Goal: Task Accomplishment & Management: Manage account settings

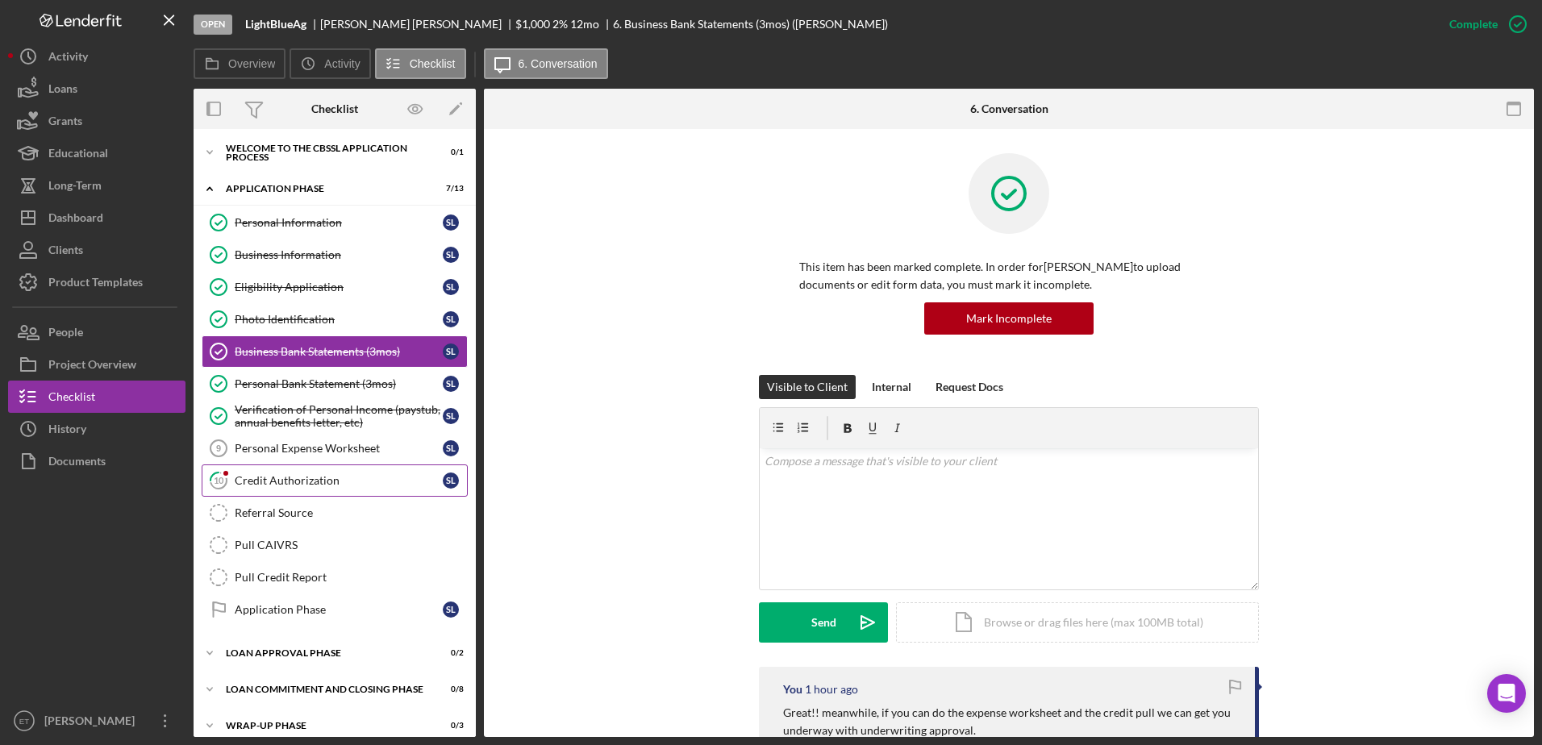
click at [286, 487] on div "Credit Authorization" at bounding box center [339, 480] width 208 height 13
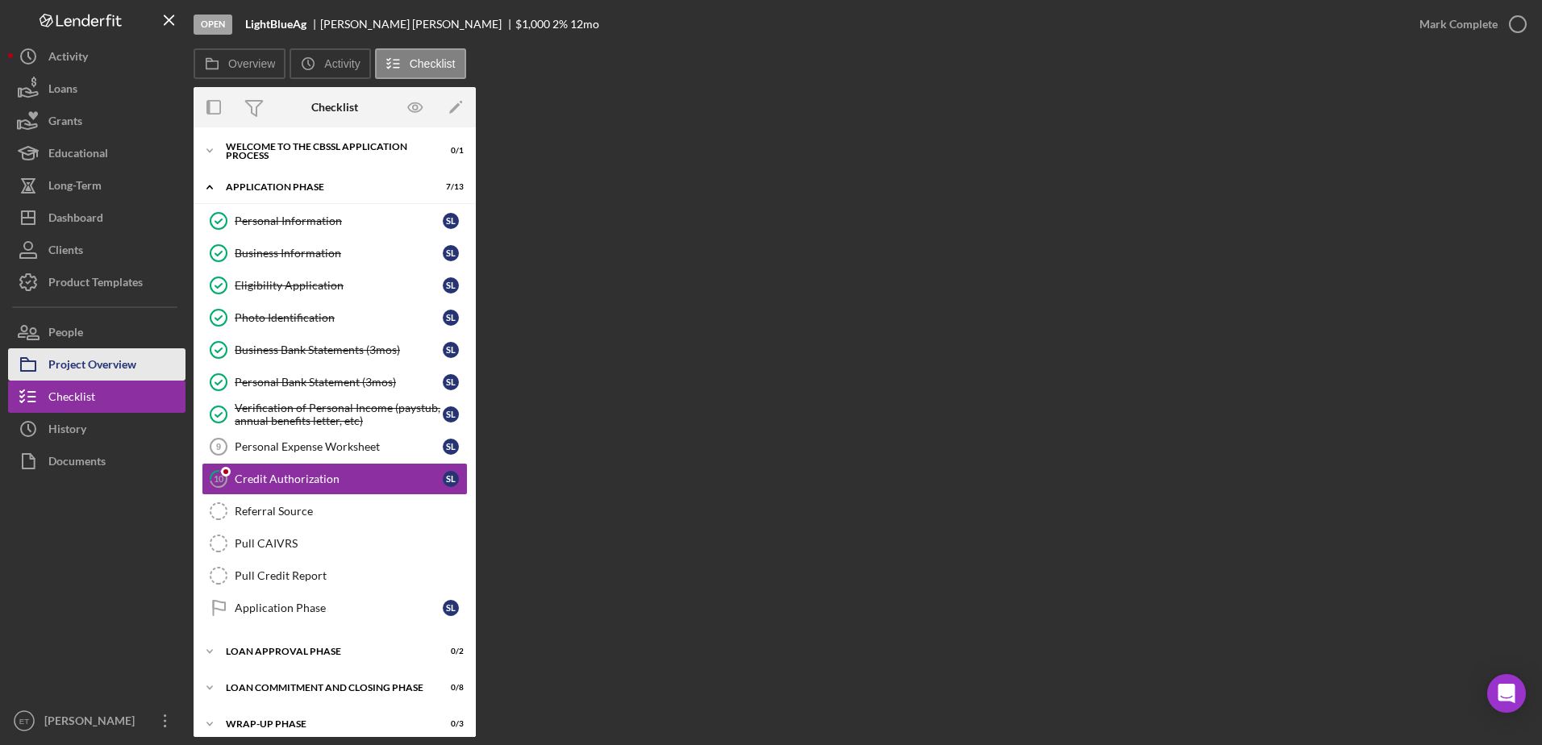
click at [79, 361] on div "Project Overview" at bounding box center [92, 366] width 88 height 36
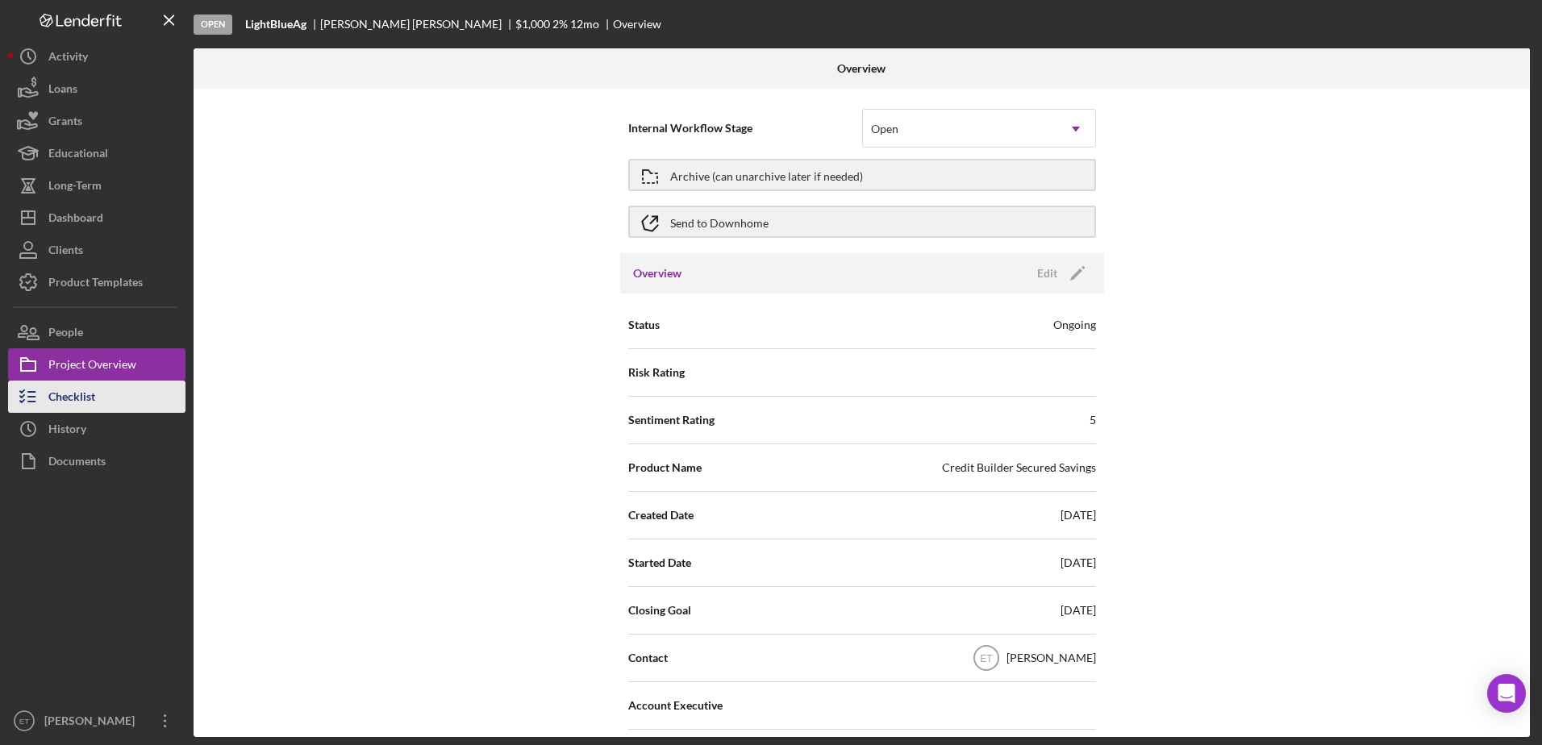
click at [79, 392] on div "Checklist" at bounding box center [71, 399] width 47 height 36
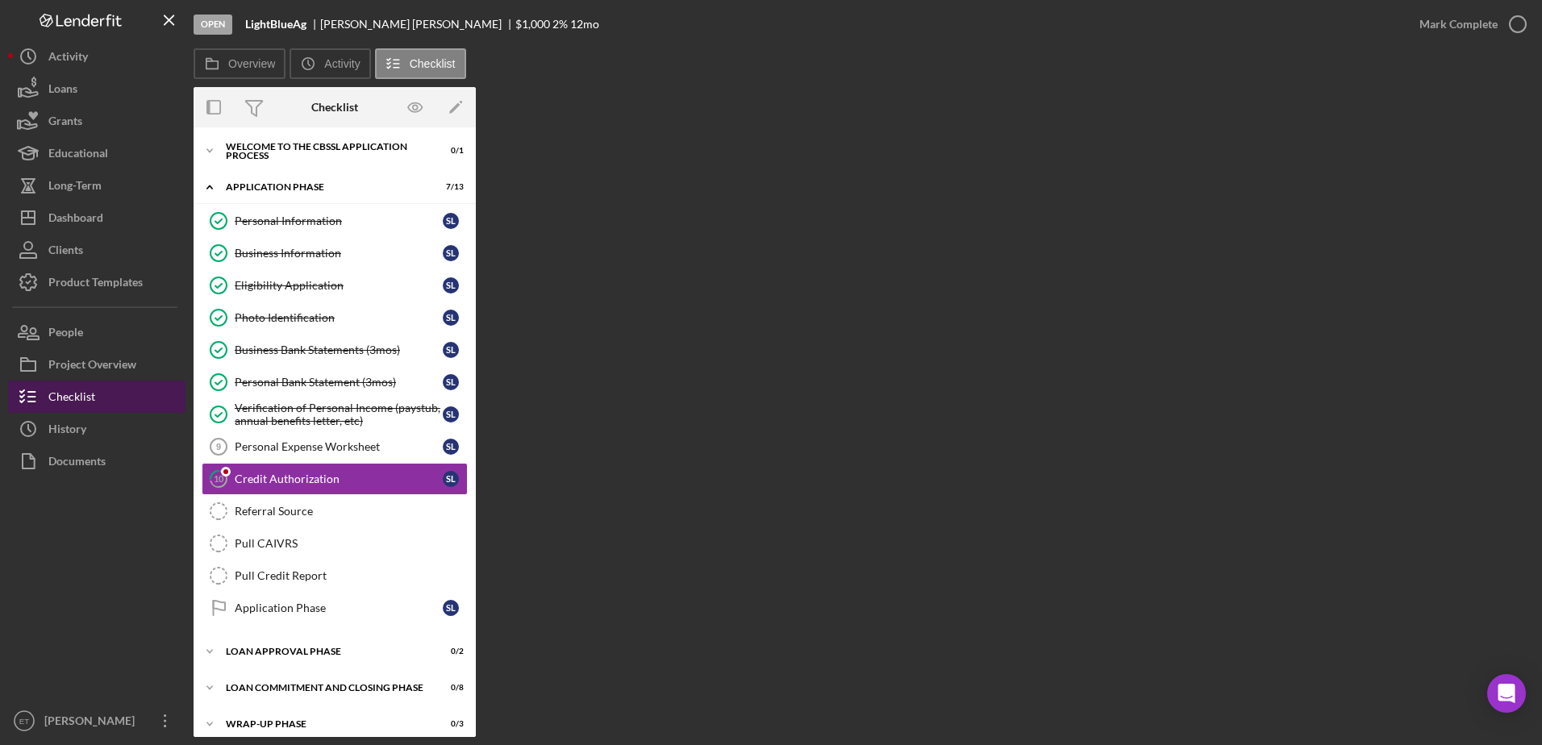
scroll to position [12, 0]
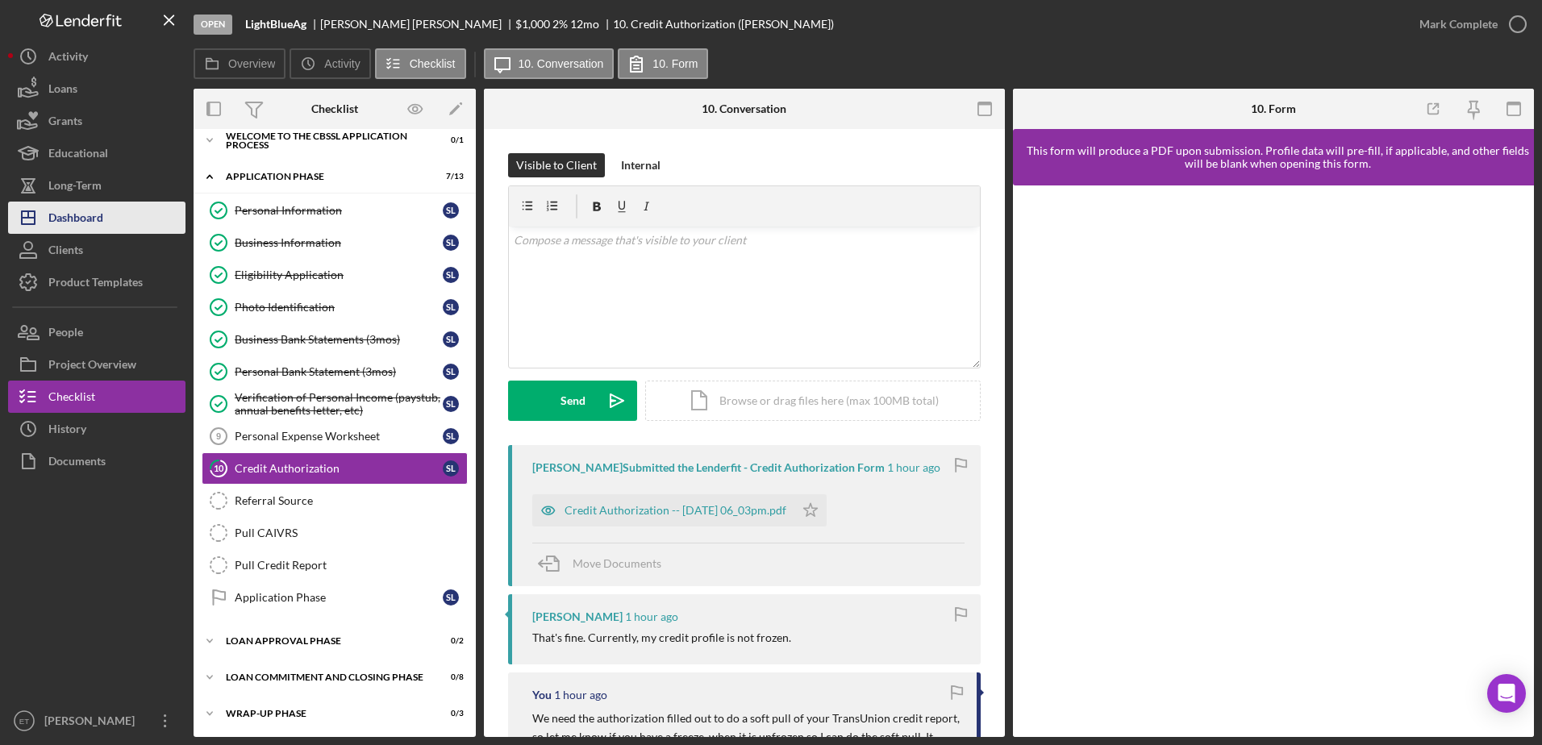
click at [80, 216] on div "Dashboard" at bounding box center [75, 220] width 55 height 36
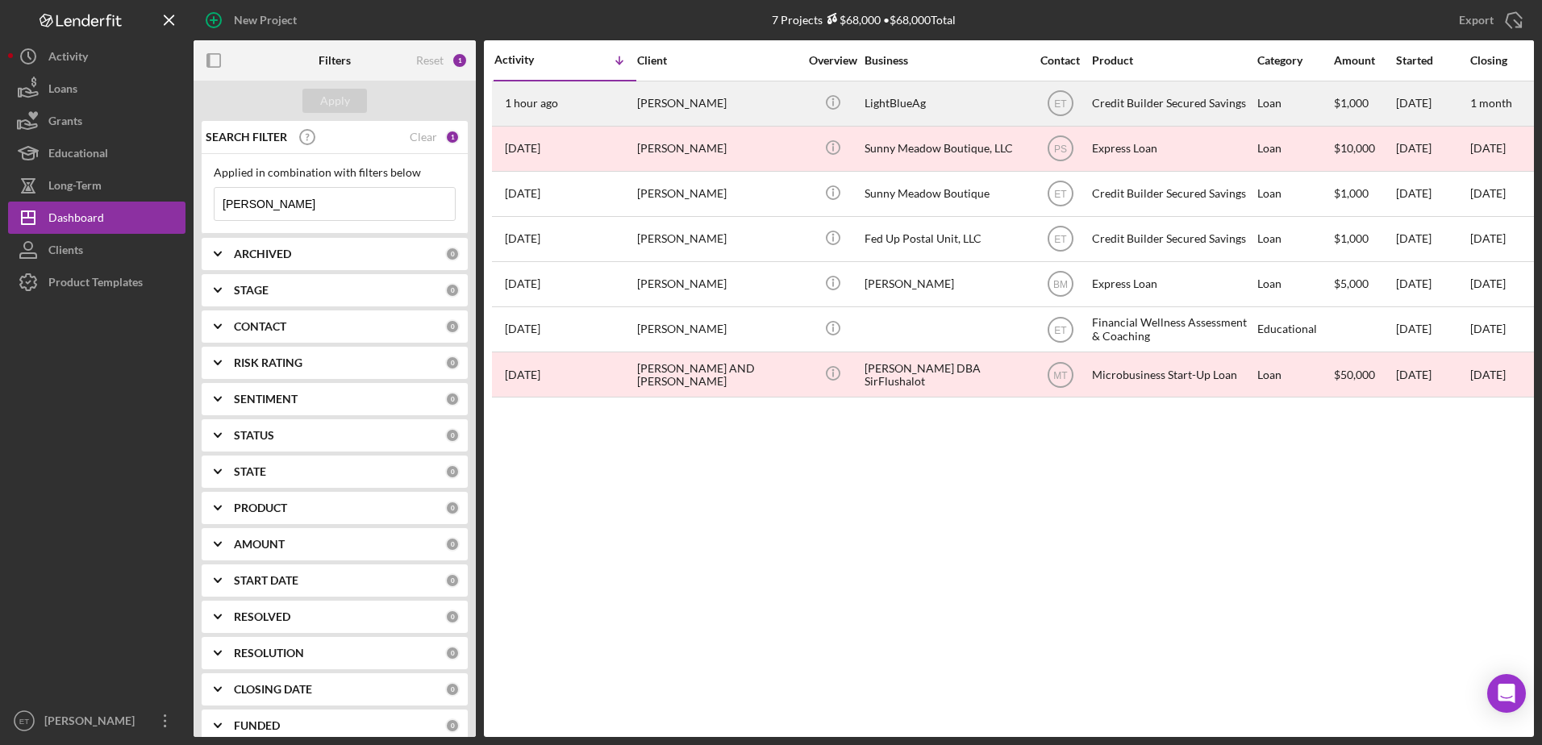
click at [765, 101] on div "LightBlueAg" at bounding box center [944, 103] width 161 height 43
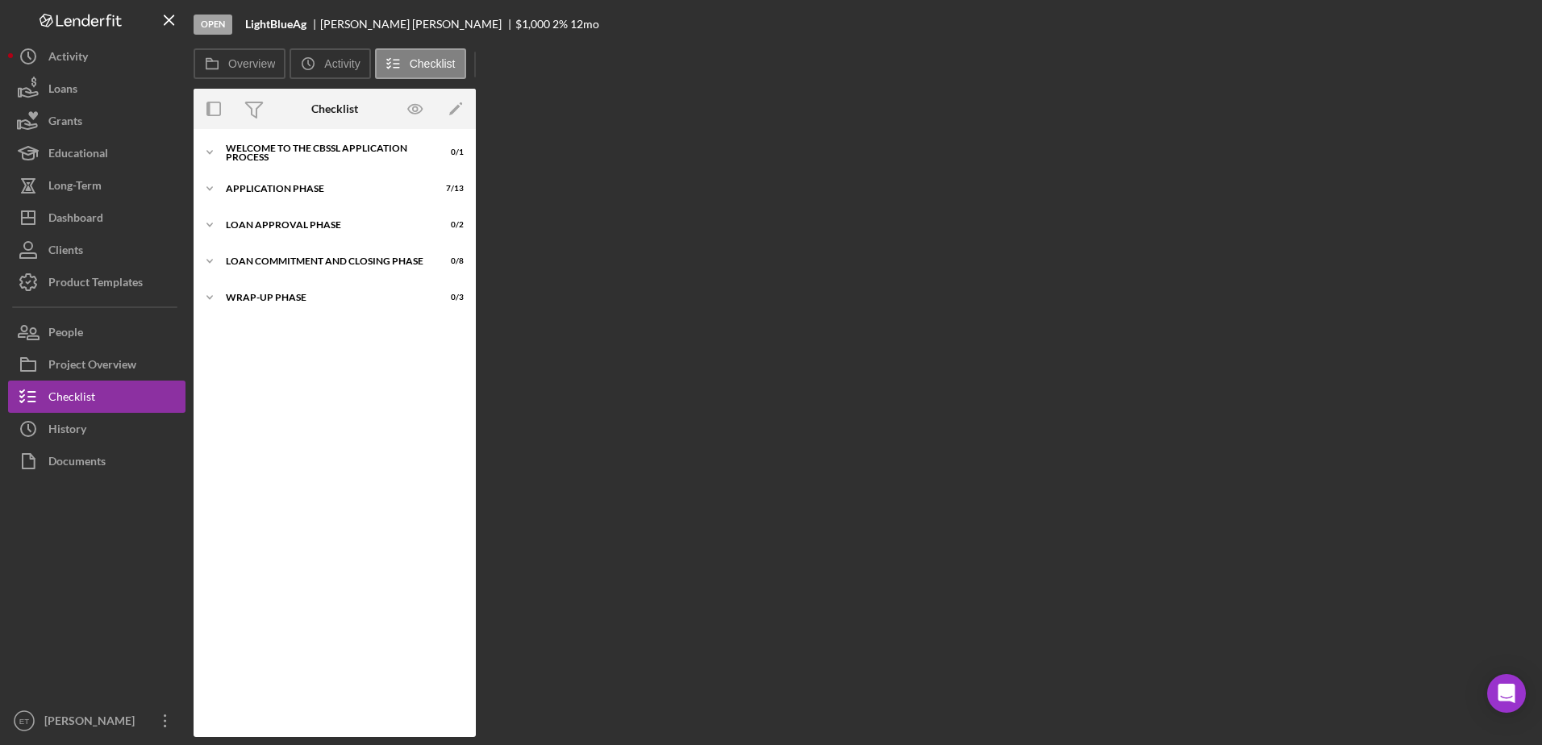
scroll to position [12, 0]
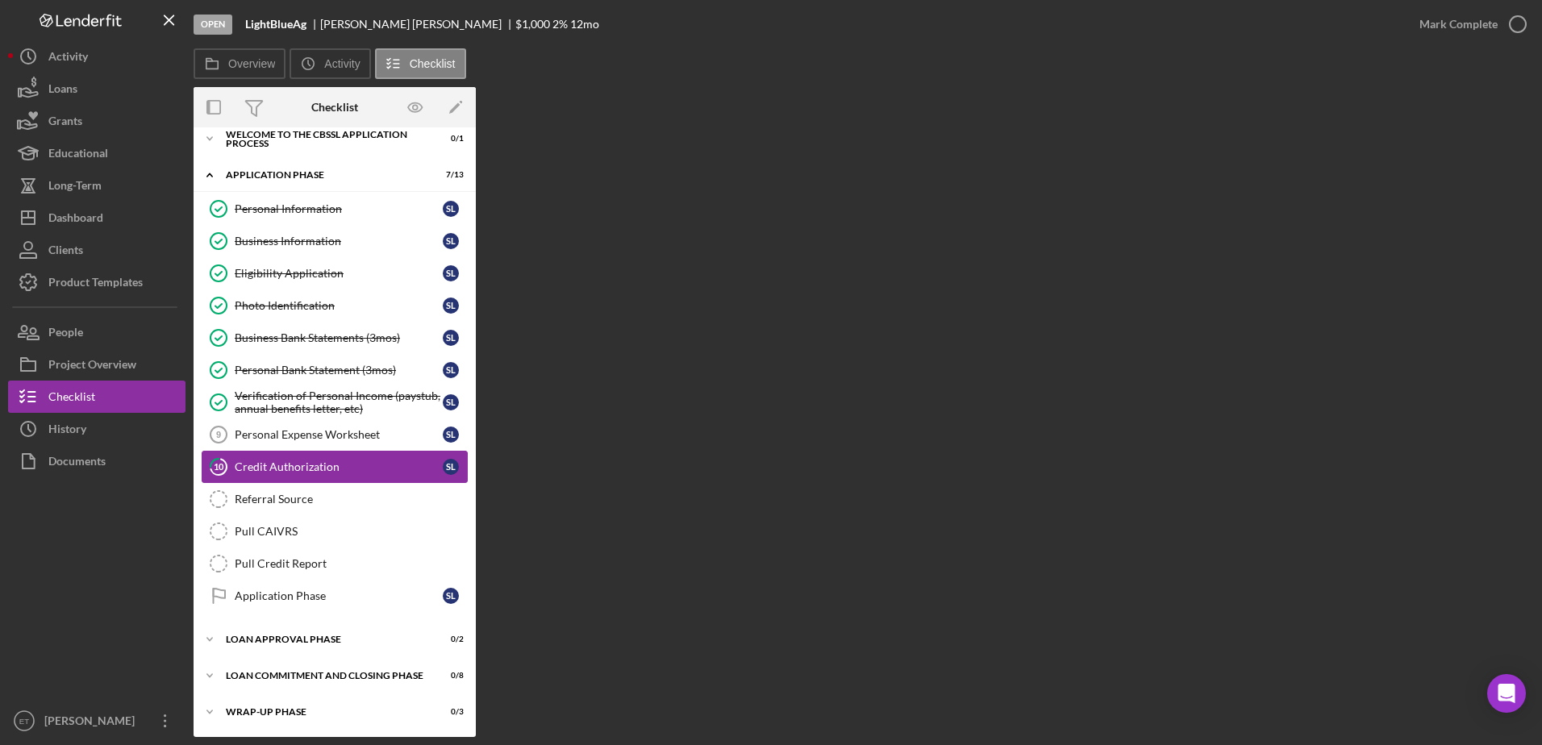
click at [302, 470] on div "Credit Authorization" at bounding box center [339, 466] width 208 height 13
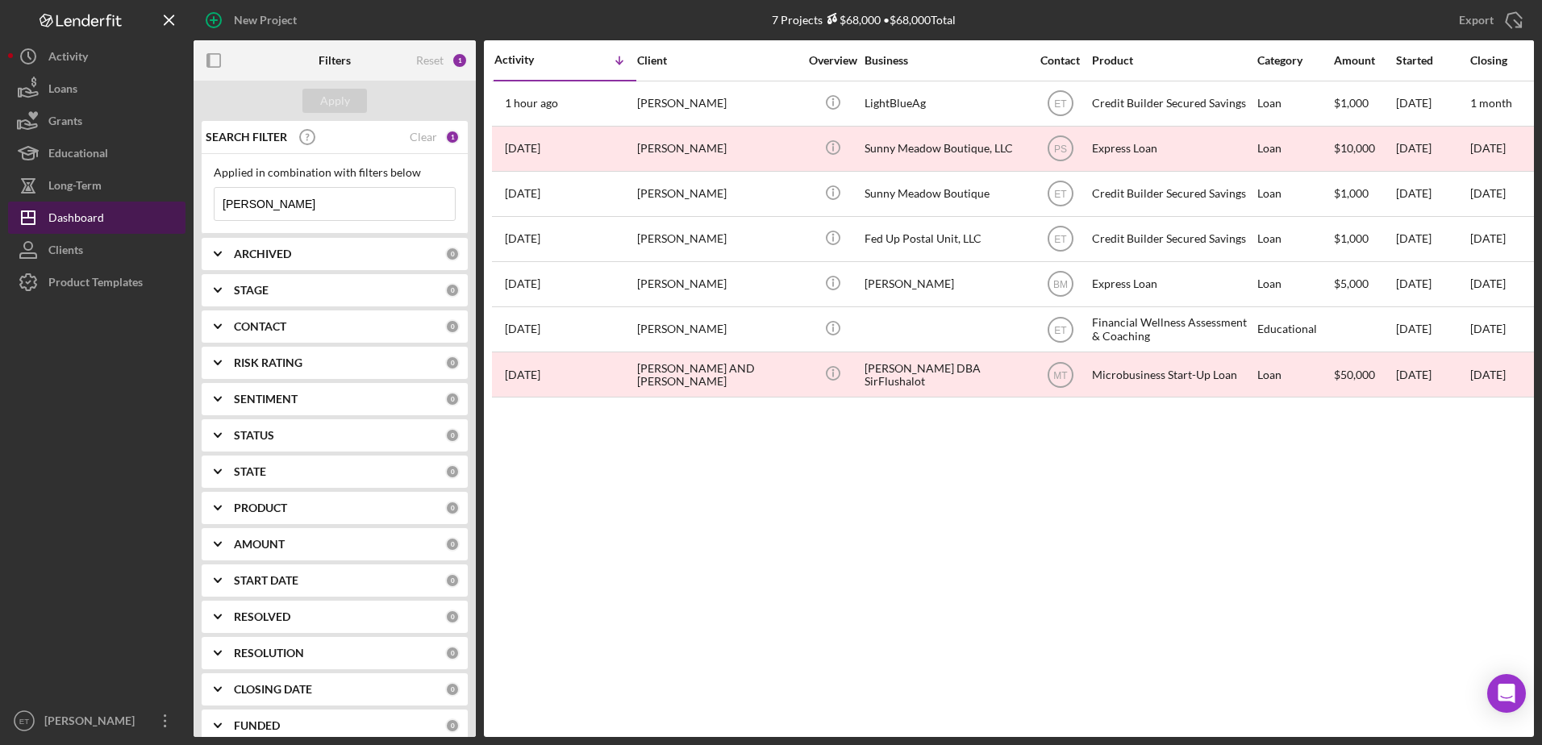
click at [85, 219] on div "Dashboard" at bounding box center [76, 220] width 56 height 36
click at [285, 201] on input "[PERSON_NAME]" at bounding box center [334, 204] width 240 height 32
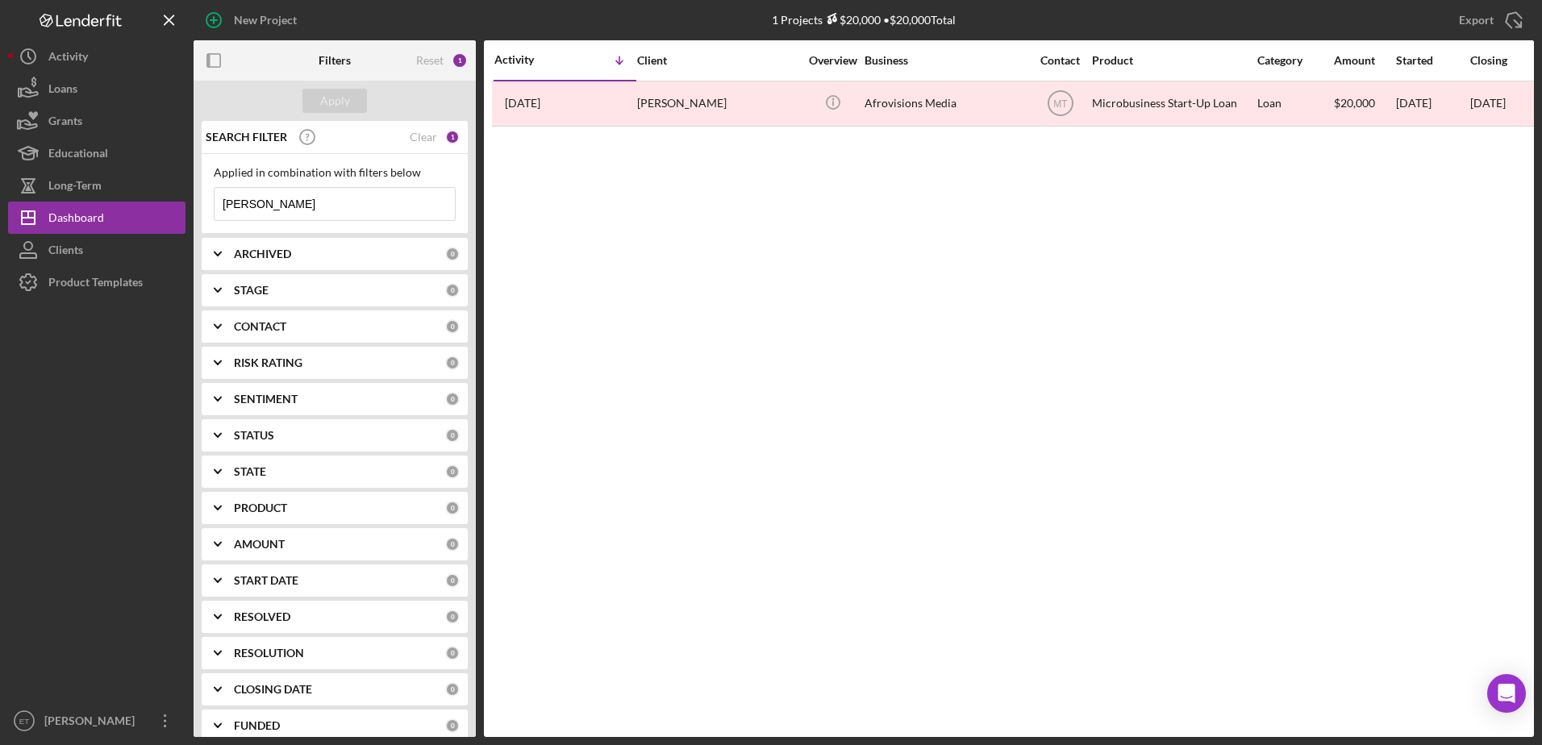
click at [273, 214] on input "maurice" at bounding box center [334, 204] width 240 height 32
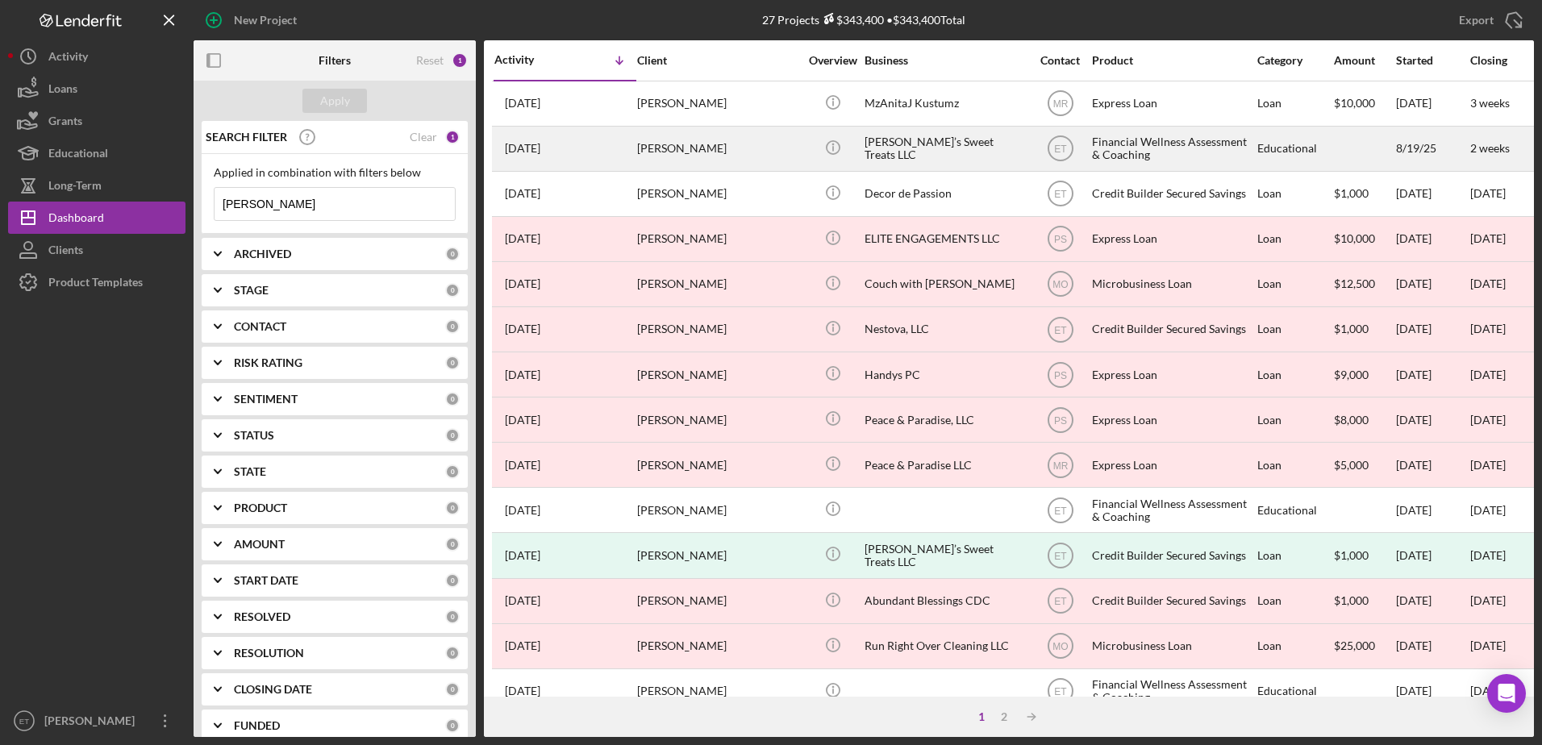
type input "jackson"
click at [803, 144] on div "Icon/Info" at bounding box center [832, 148] width 60 height 43
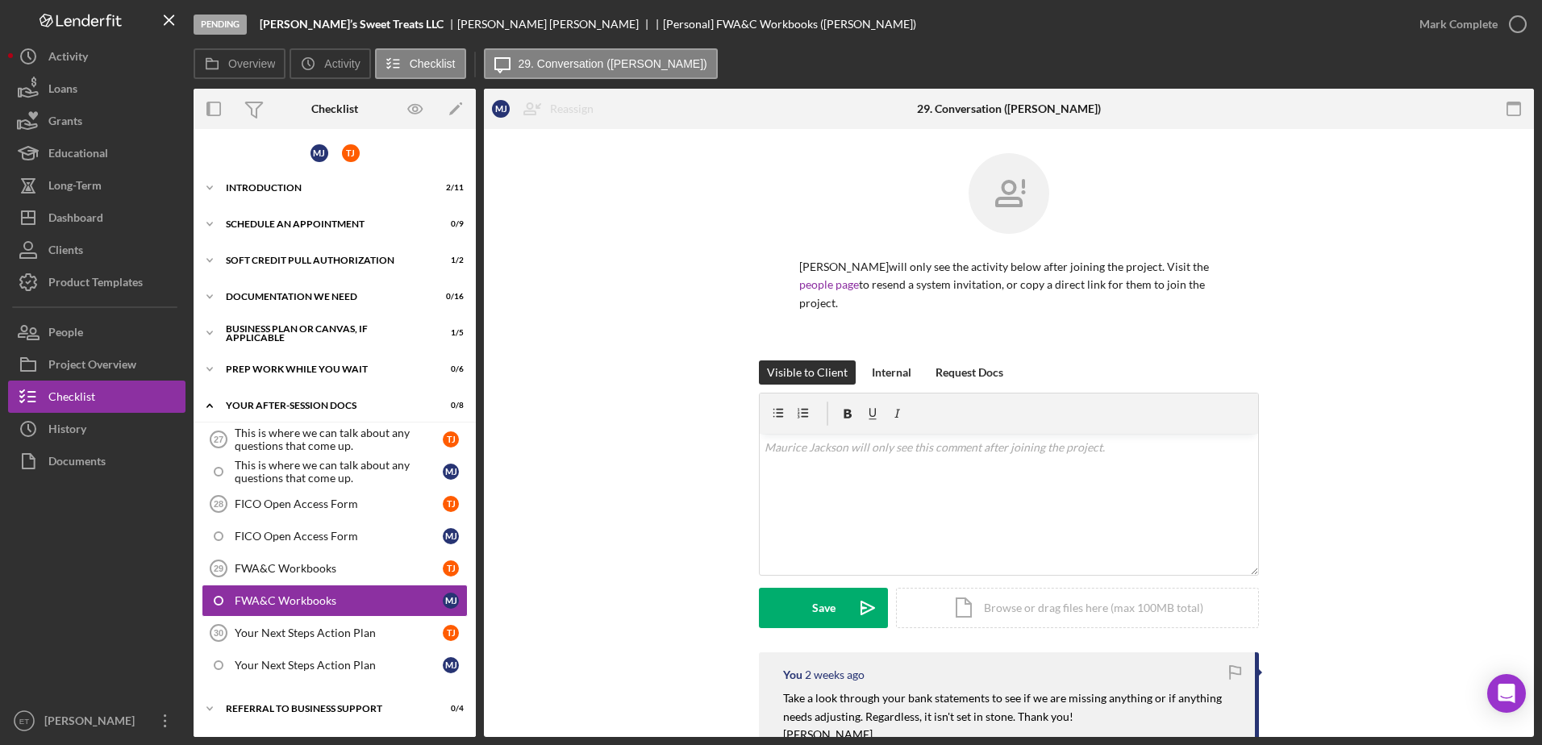
scroll to position [69, 0]
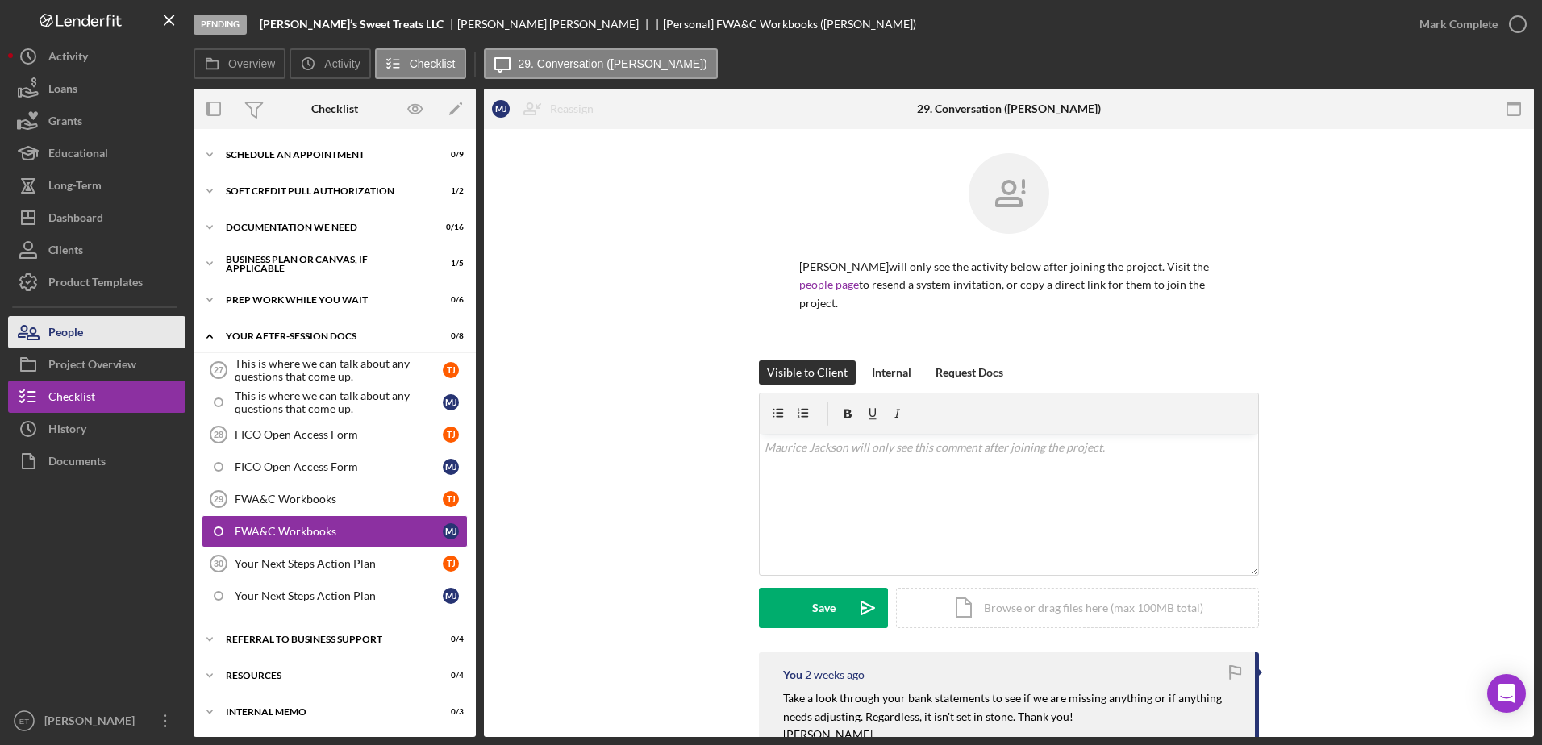
click at [77, 333] on div "People" at bounding box center [65, 334] width 35 height 36
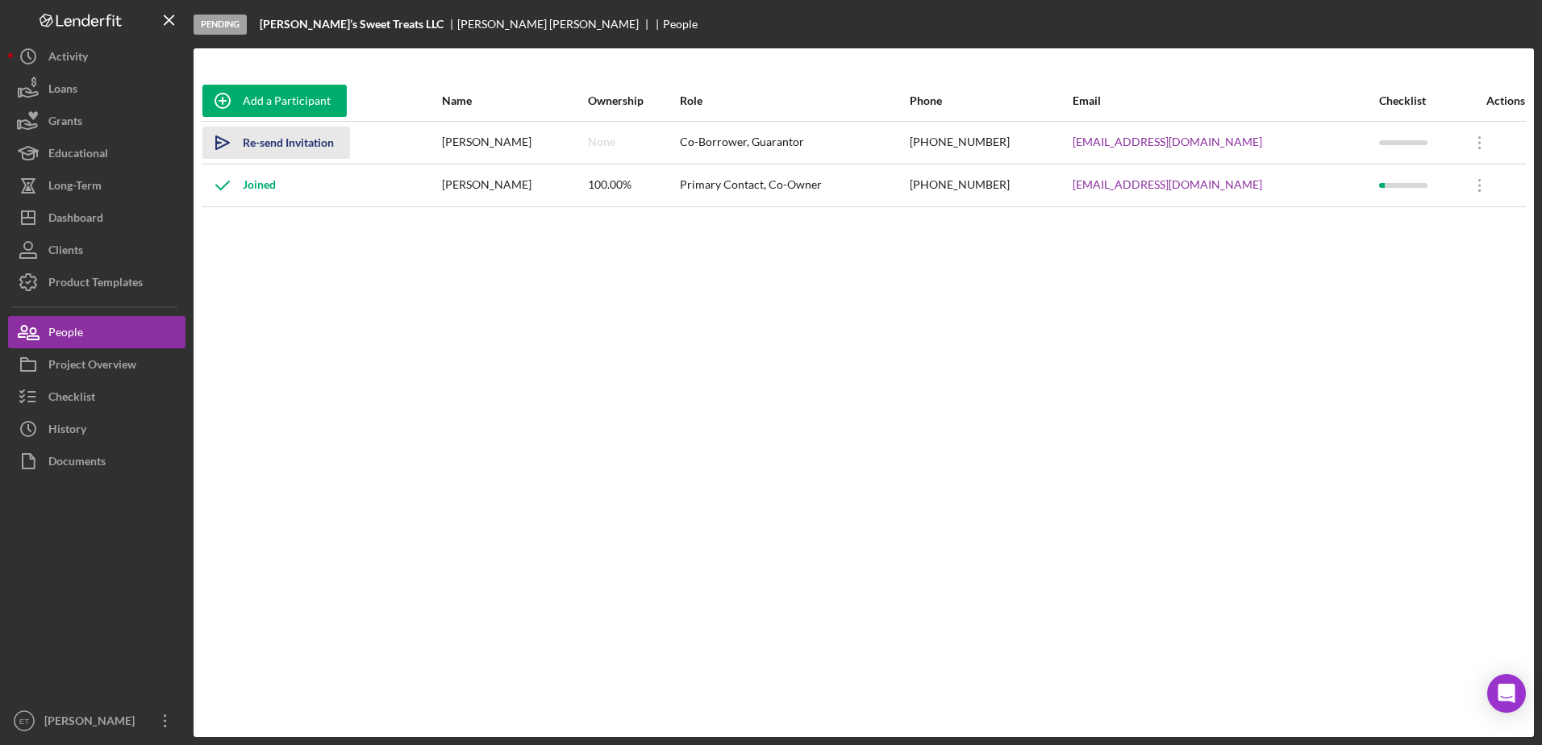
click at [223, 143] on icon "Icon/icon-invite-send" at bounding box center [222, 143] width 40 height 40
click at [102, 391] on button "Checklist" at bounding box center [96, 397] width 177 height 32
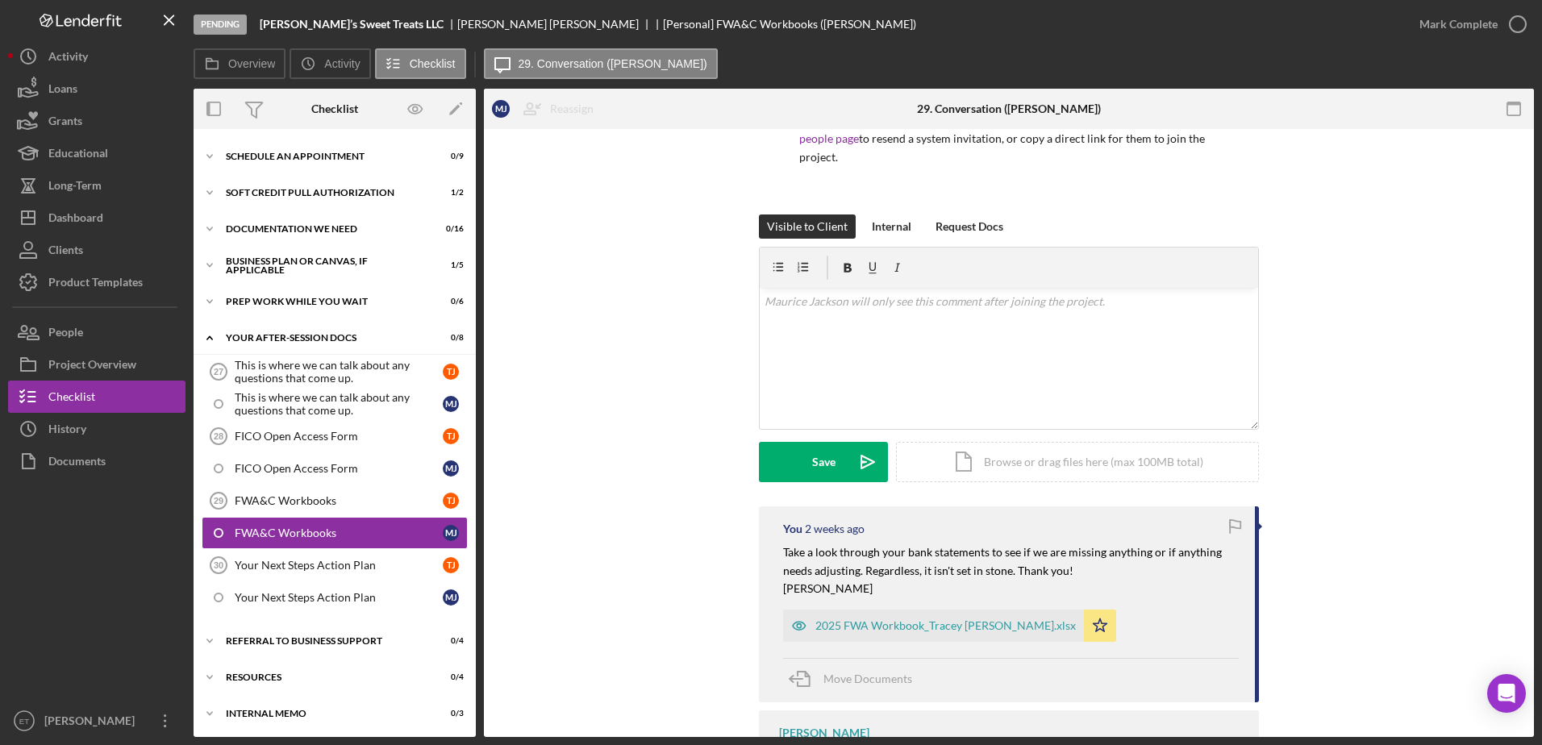
scroll to position [147, 0]
click at [1085, 464] on div "Icon/Document Browse or drag files here (max 100MB total) Tap to choose files o…" at bounding box center [1077, 461] width 363 height 40
click at [823, 456] on div "Upload" at bounding box center [824, 461] width 36 height 40
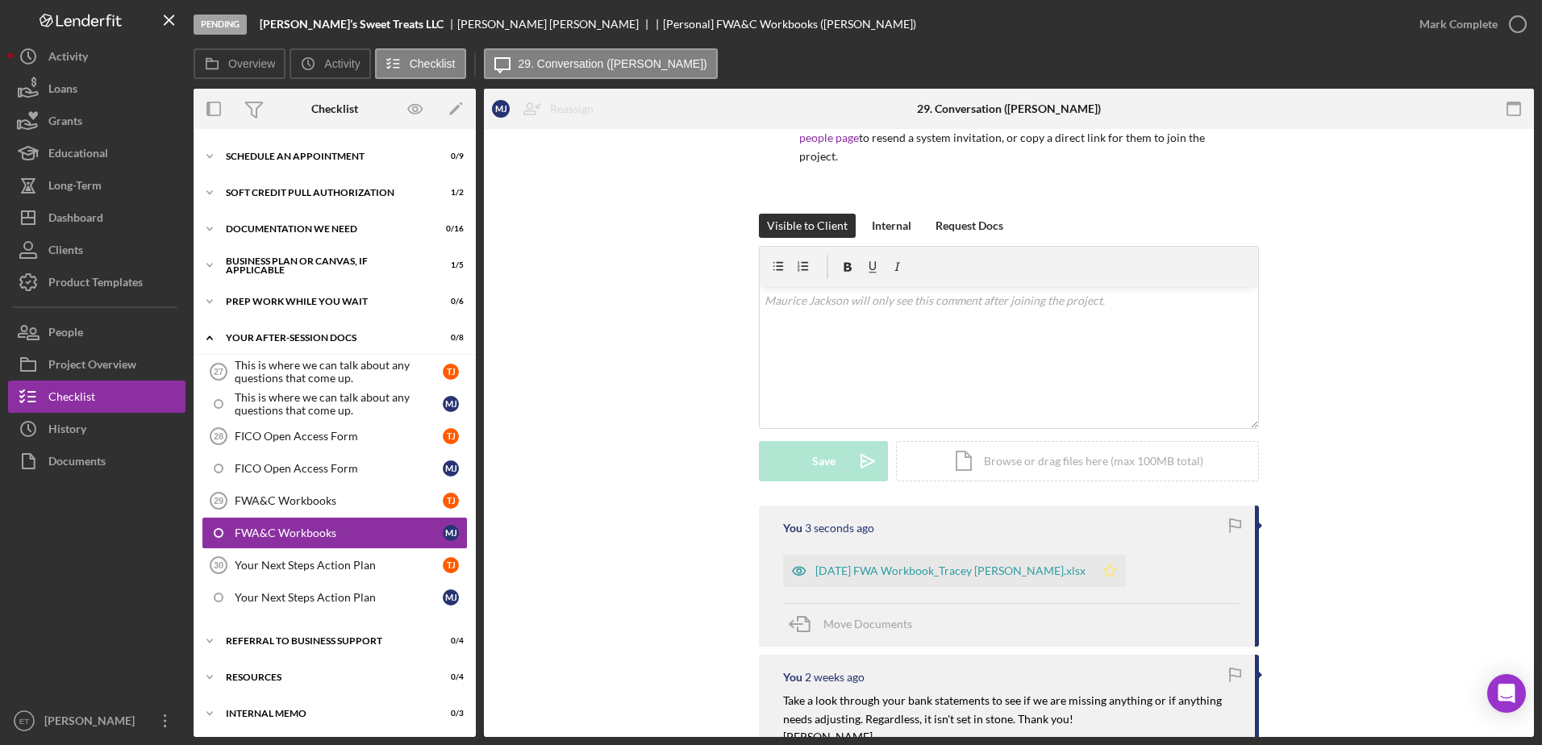
click at [1093, 573] on icon "Icon/Star" at bounding box center [1109, 571] width 32 height 32
click at [343, 500] on div "FWA&C Workbooks" at bounding box center [339, 500] width 208 height 13
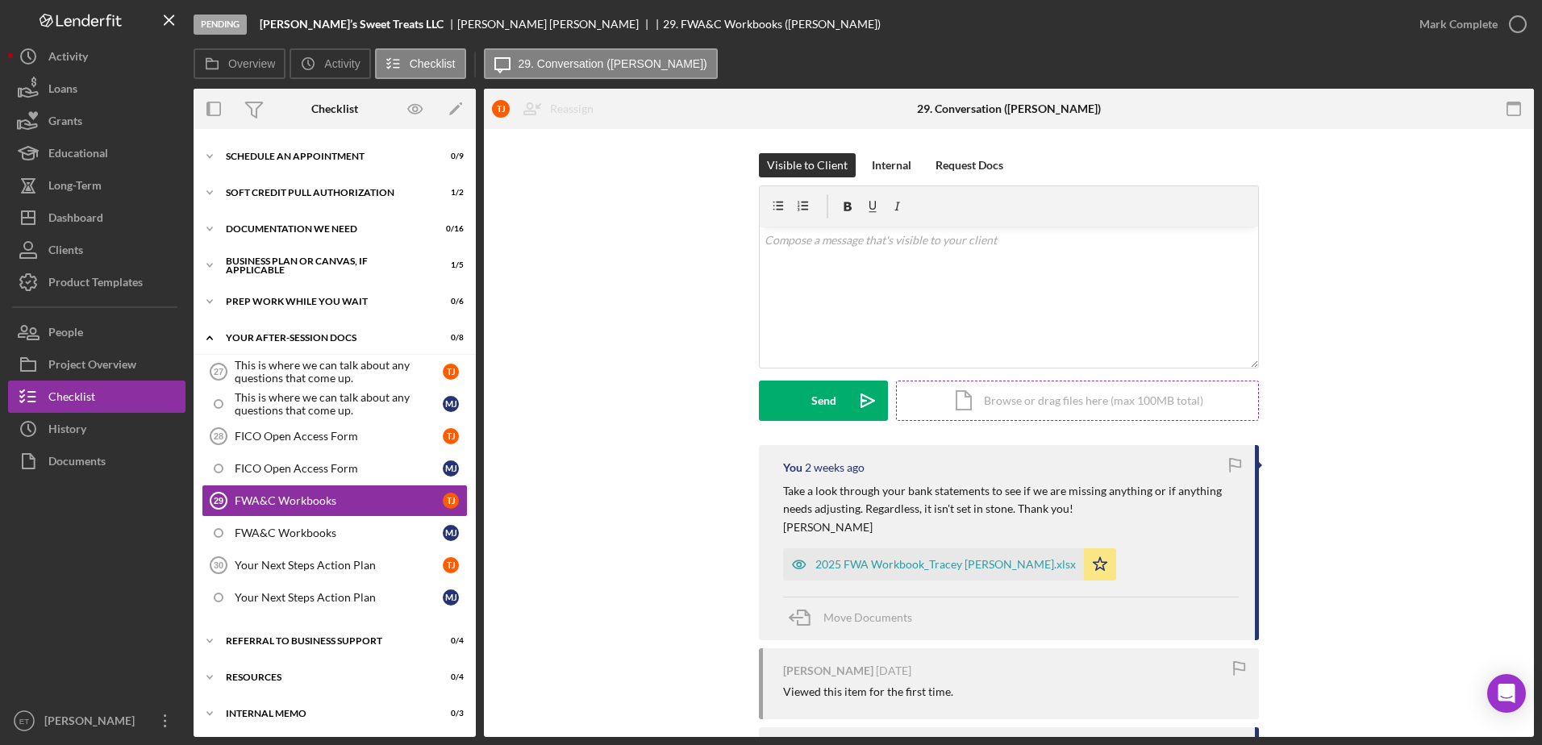
click at [1116, 402] on div "Icon/Document Browse or drag files here (max 100MB total) Tap to choose files o…" at bounding box center [1077, 401] width 363 height 40
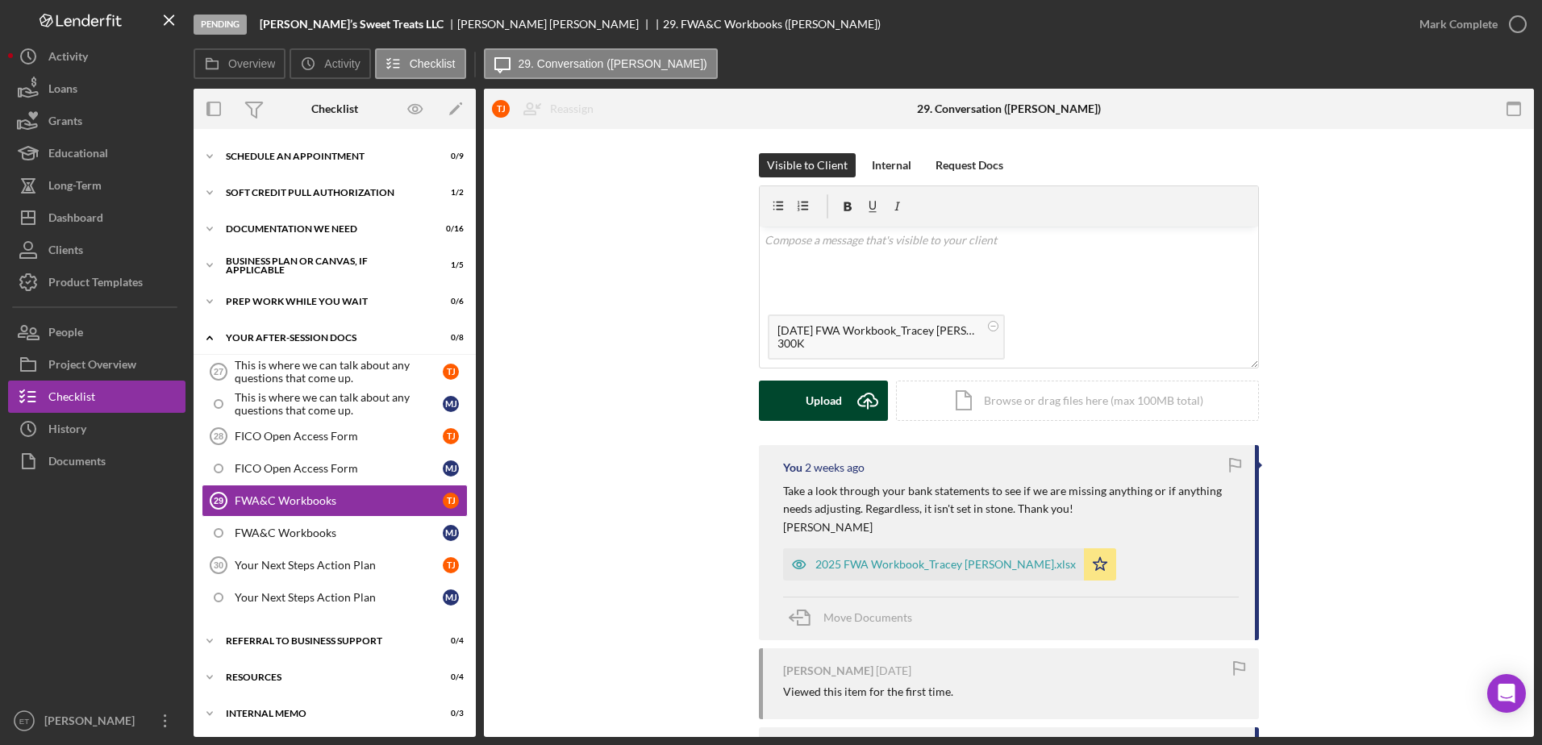
click at [801, 406] on button "Upload Icon/Upload" at bounding box center [823, 401] width 129 height 40
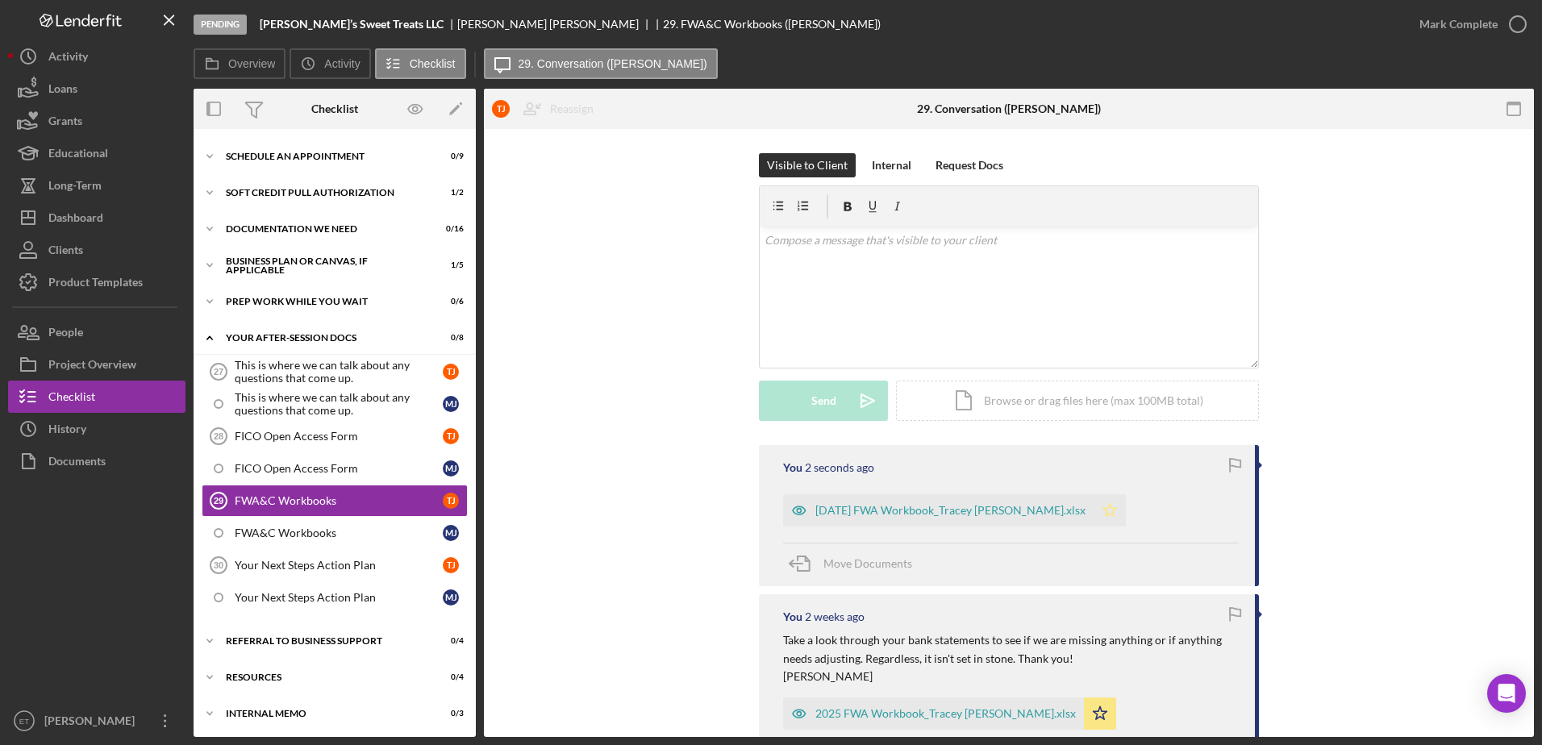
click at [1103, 506] on polygon "button" at bounding box center [1110, 509] width 14 height 13
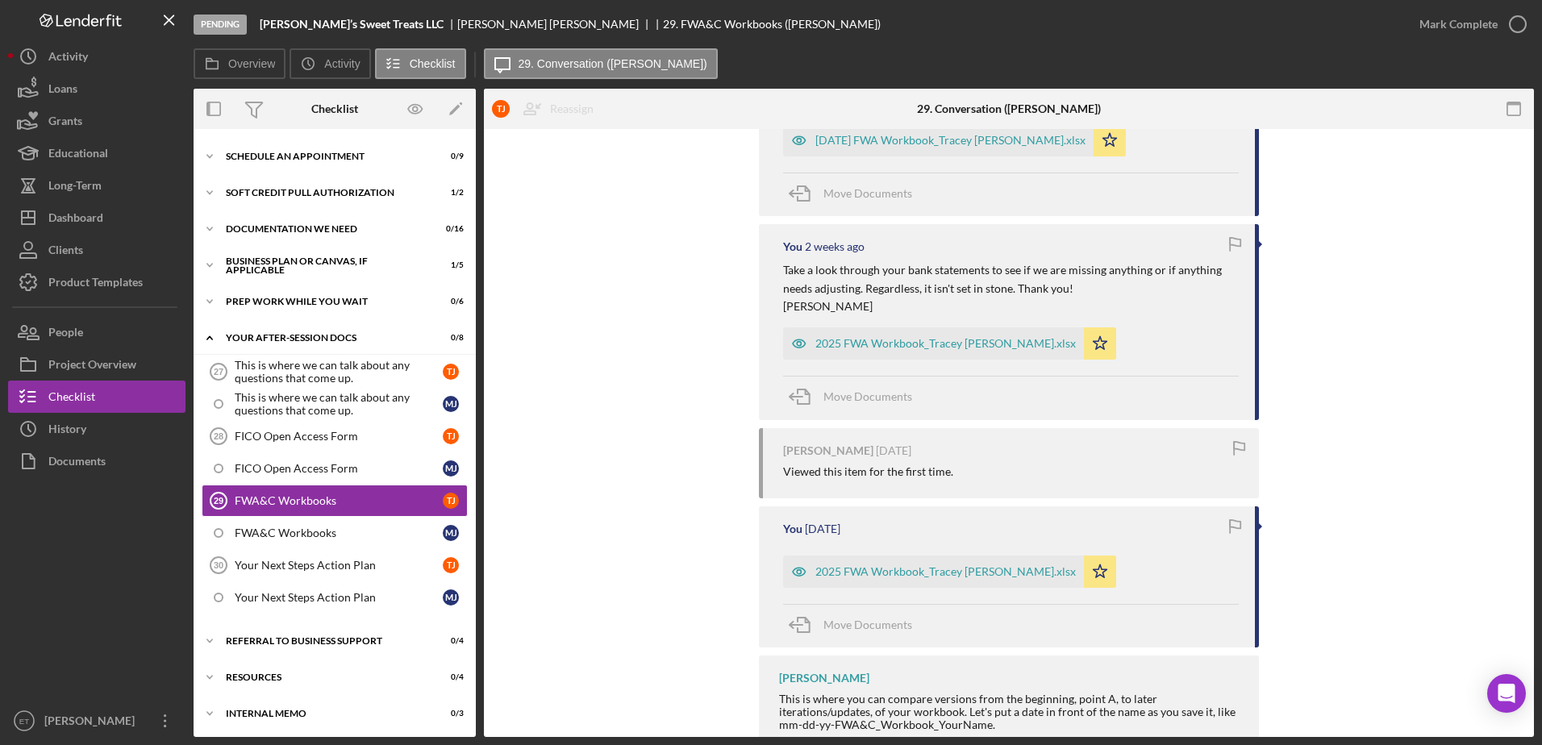
scroll to position [417, 0]
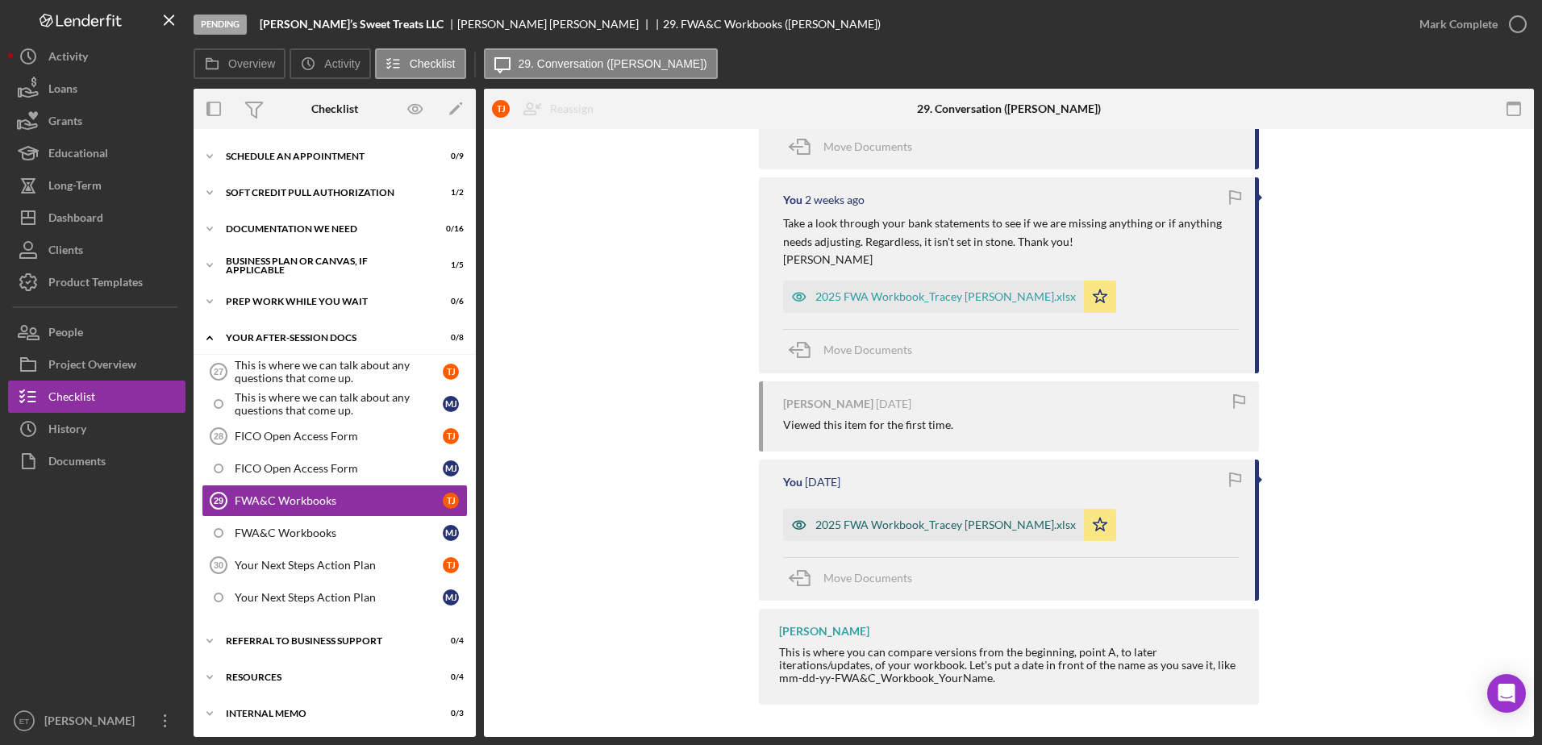
click at [797, 524] on icon "button" at bounding box center [799, 524] width 4 height 4
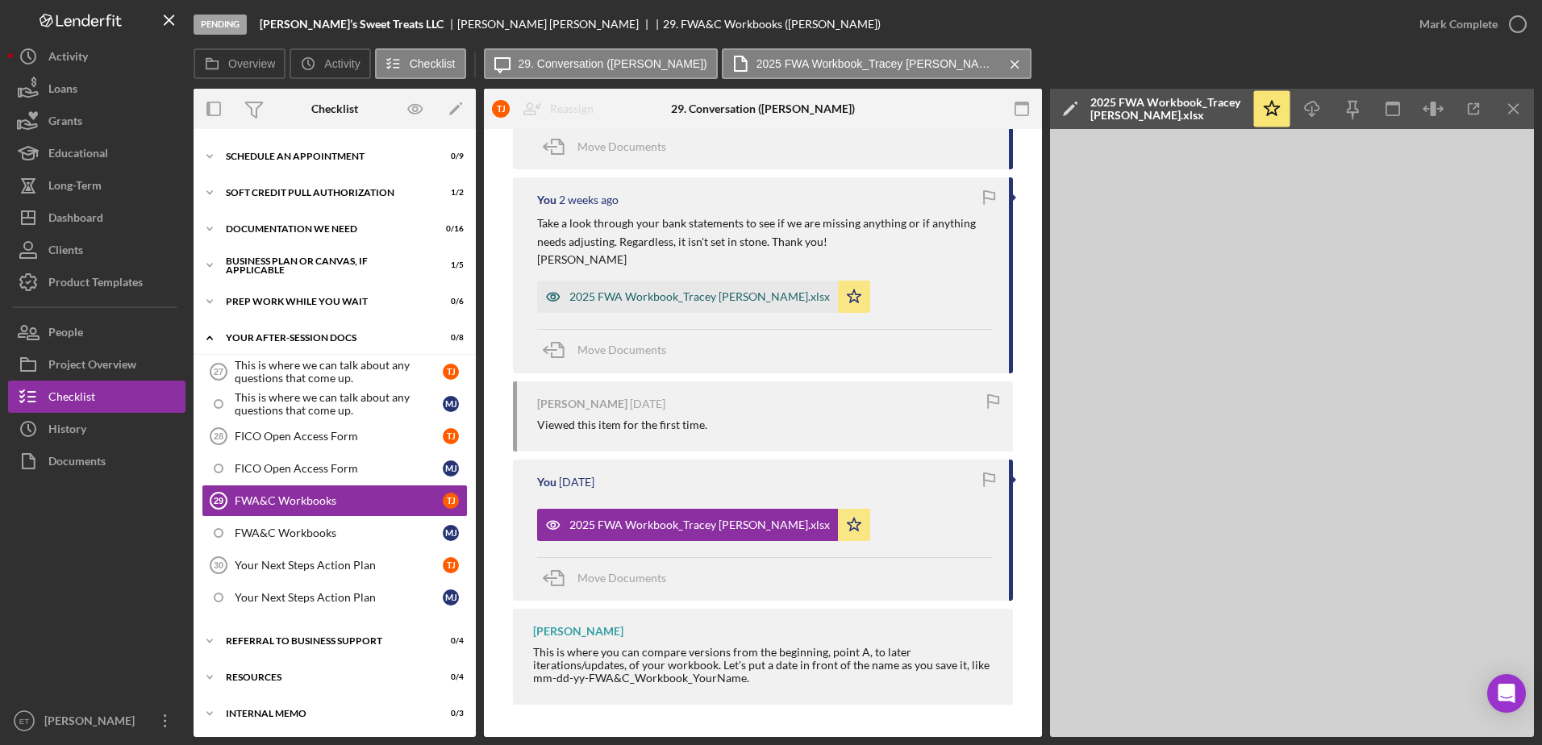
click at [546, 296] on icon "button" at bounding box center [553, 297] width 32 height 32
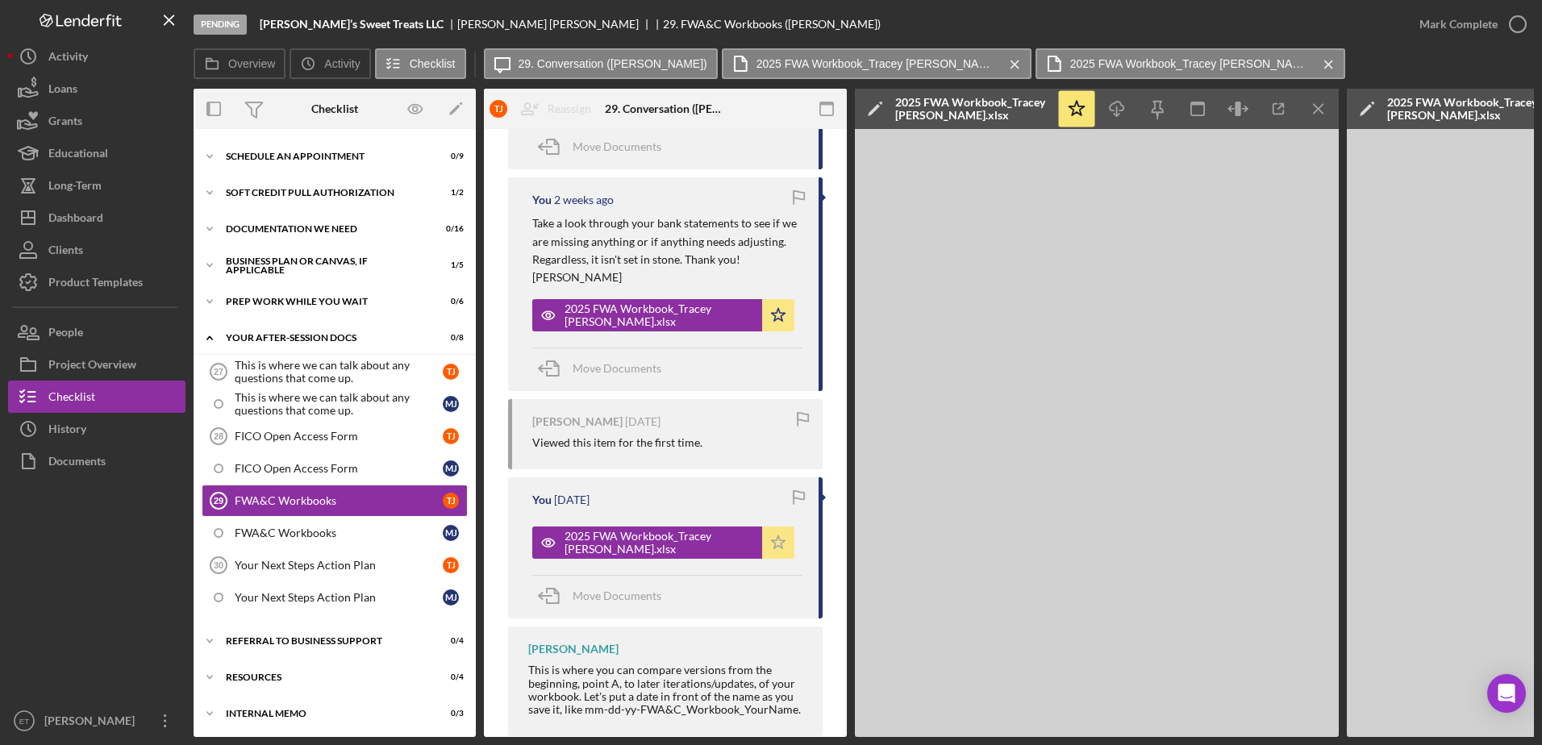
click at [776, 547] on polygon "button" at bounding box center [779, 541] width 14 height 13
click at [776, 316] on polygon "button" at bounding box center [779, 314] width 14 height 13
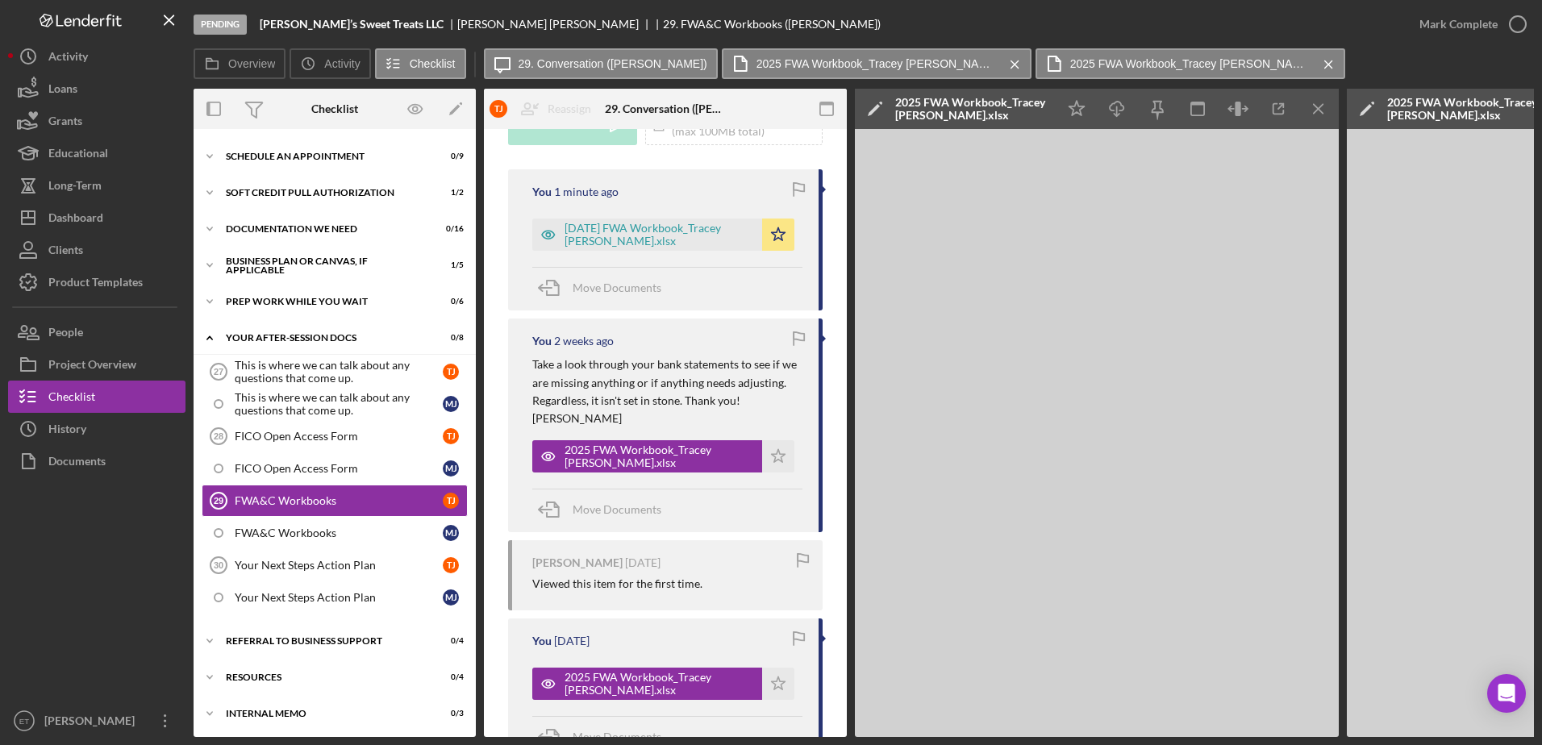
scroll to position [275, 0]
click at [335, 529] on div "FWA&C Workbooks" at bounding box center [339, 533] width 208 height 13
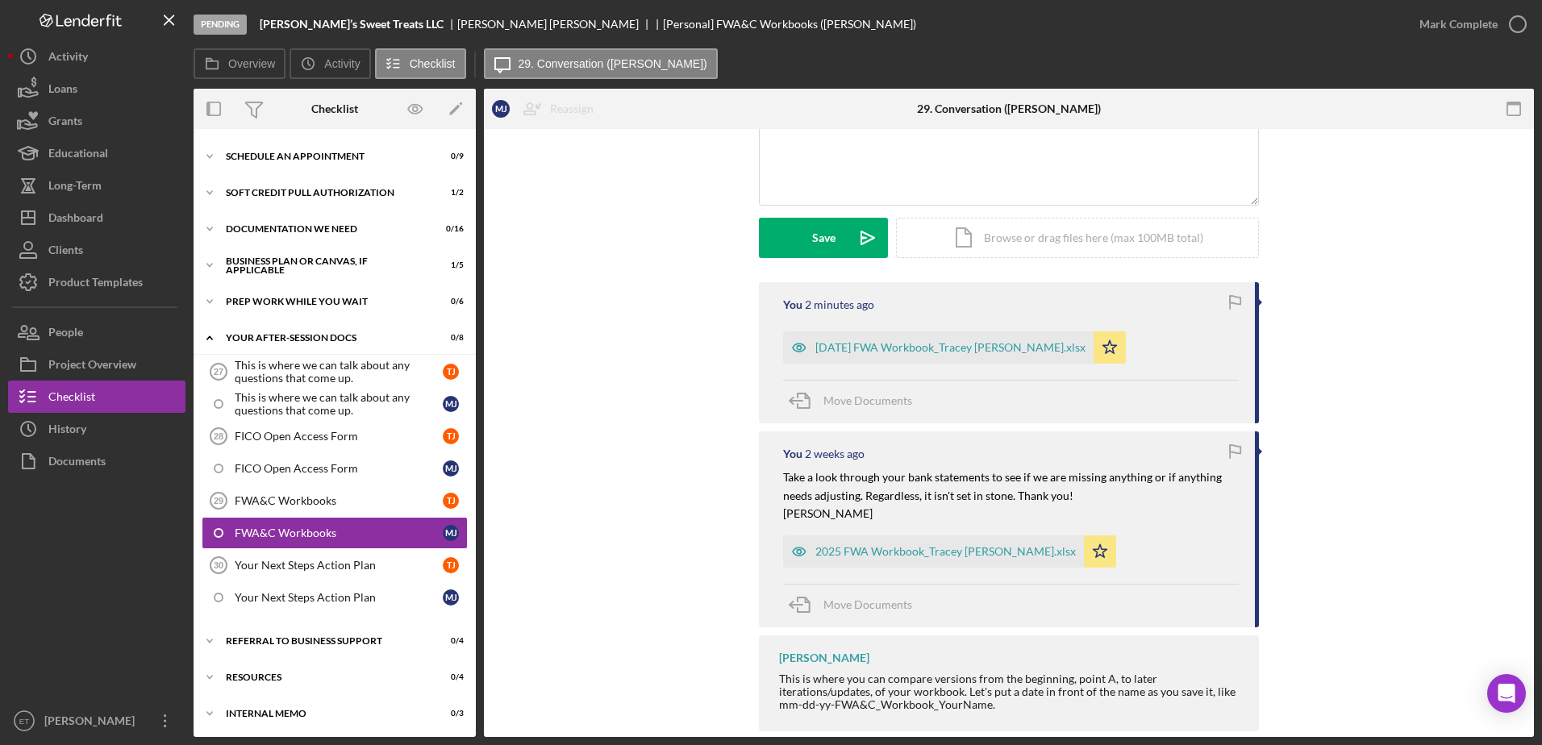
scroll to position [397, 0]
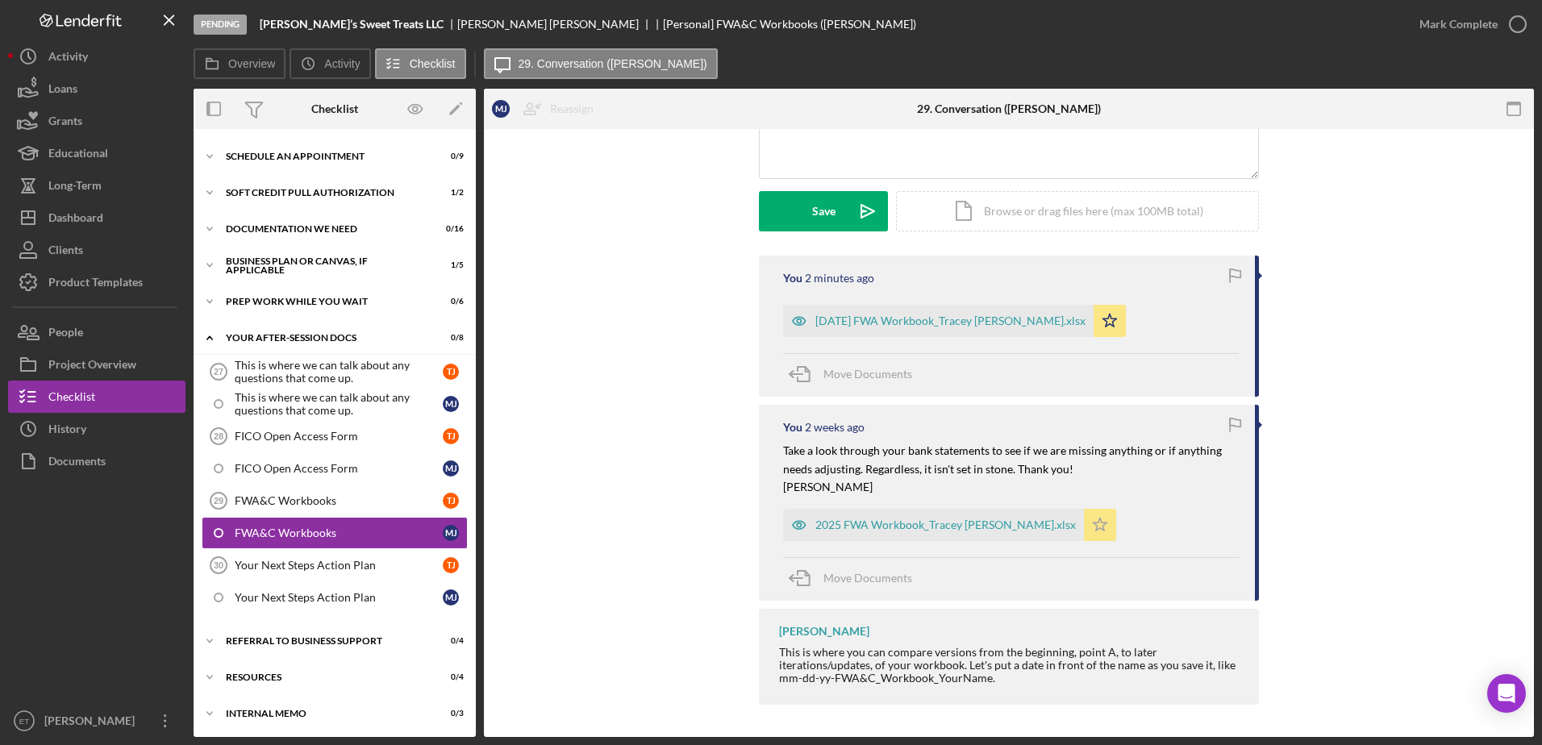
click at [1093, 525] on polygon "button" at bounding box center [1100, 524] width 14 height 13
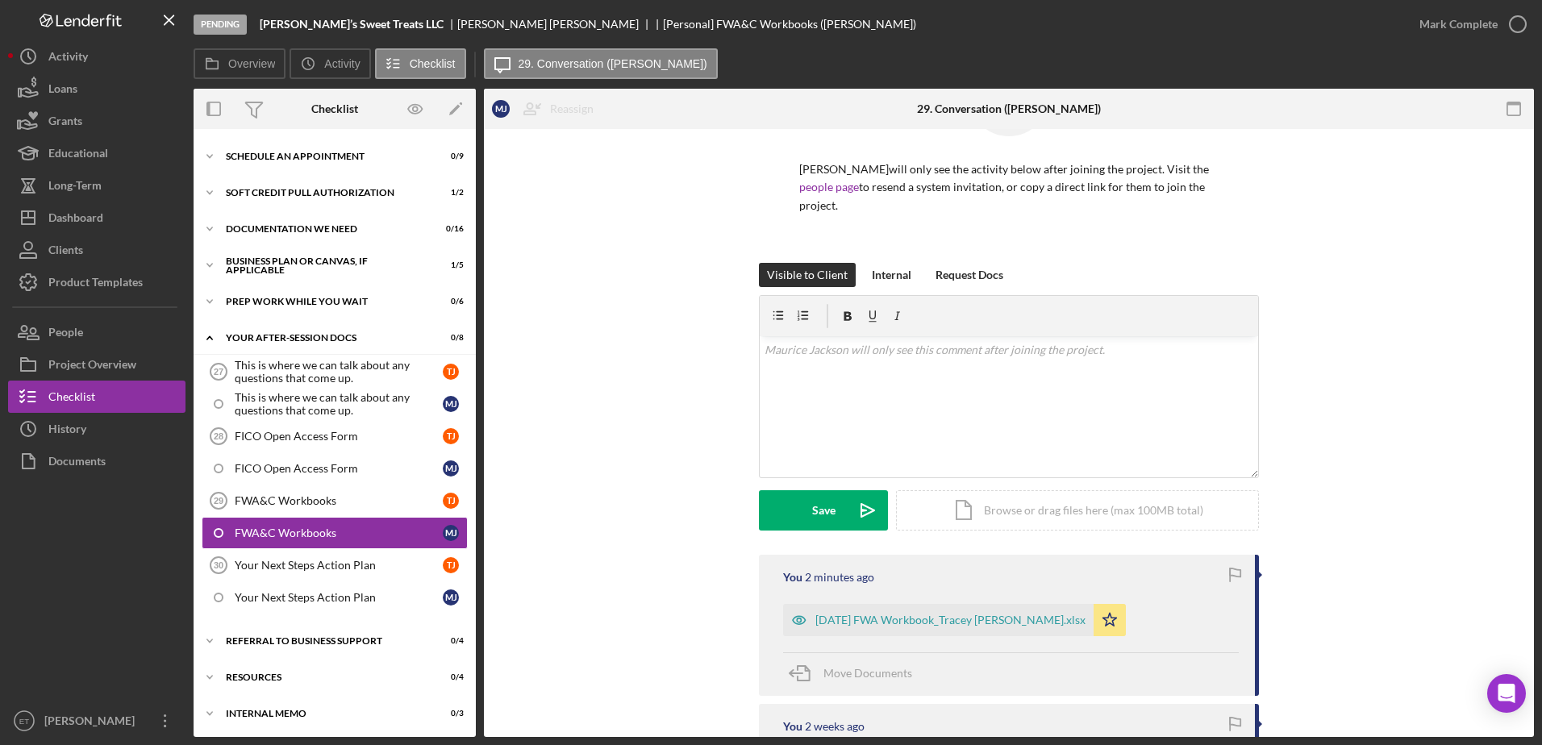
scroll to position [92, 0]
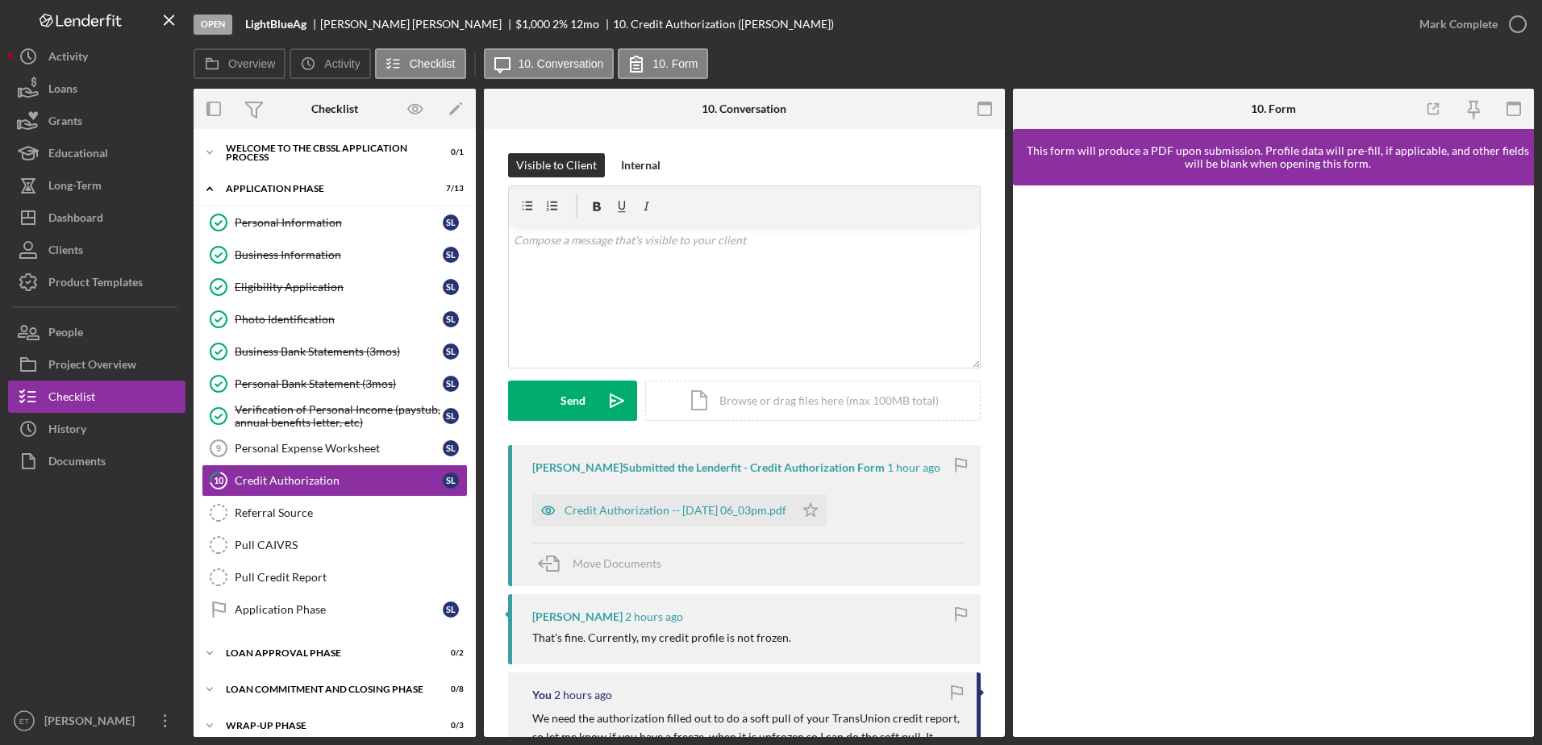
scroll to position [14, 0]
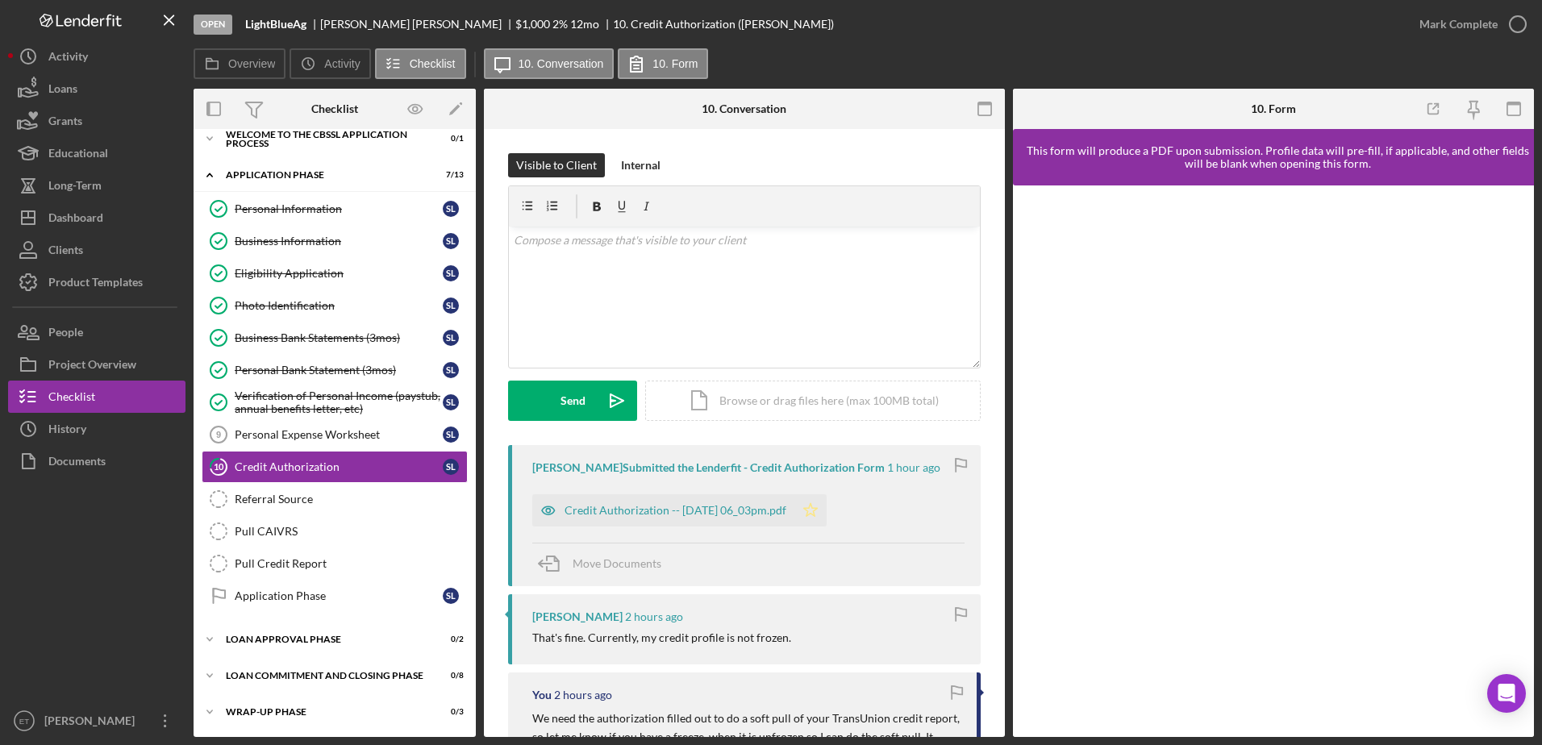
click at [826, 511] on icon "Icon/Star" at bounding box center [810, 510] width 32 height 32
click at [550, 511] on icon "button" at bounding box center [548, 511] width 4 height 4
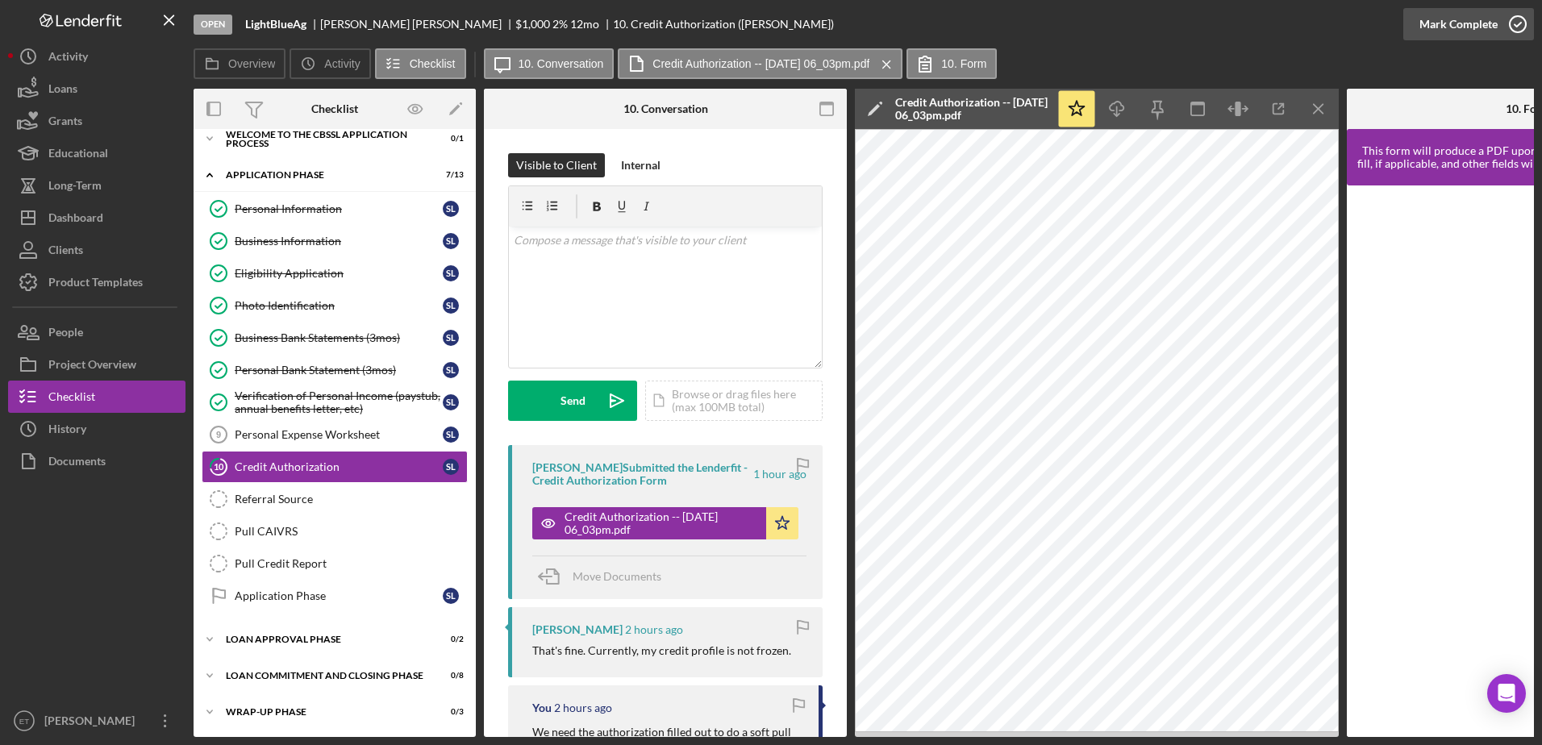
click at [1519, 20] on icon "button" at bounding box center [1517, 24] width 40 height 40
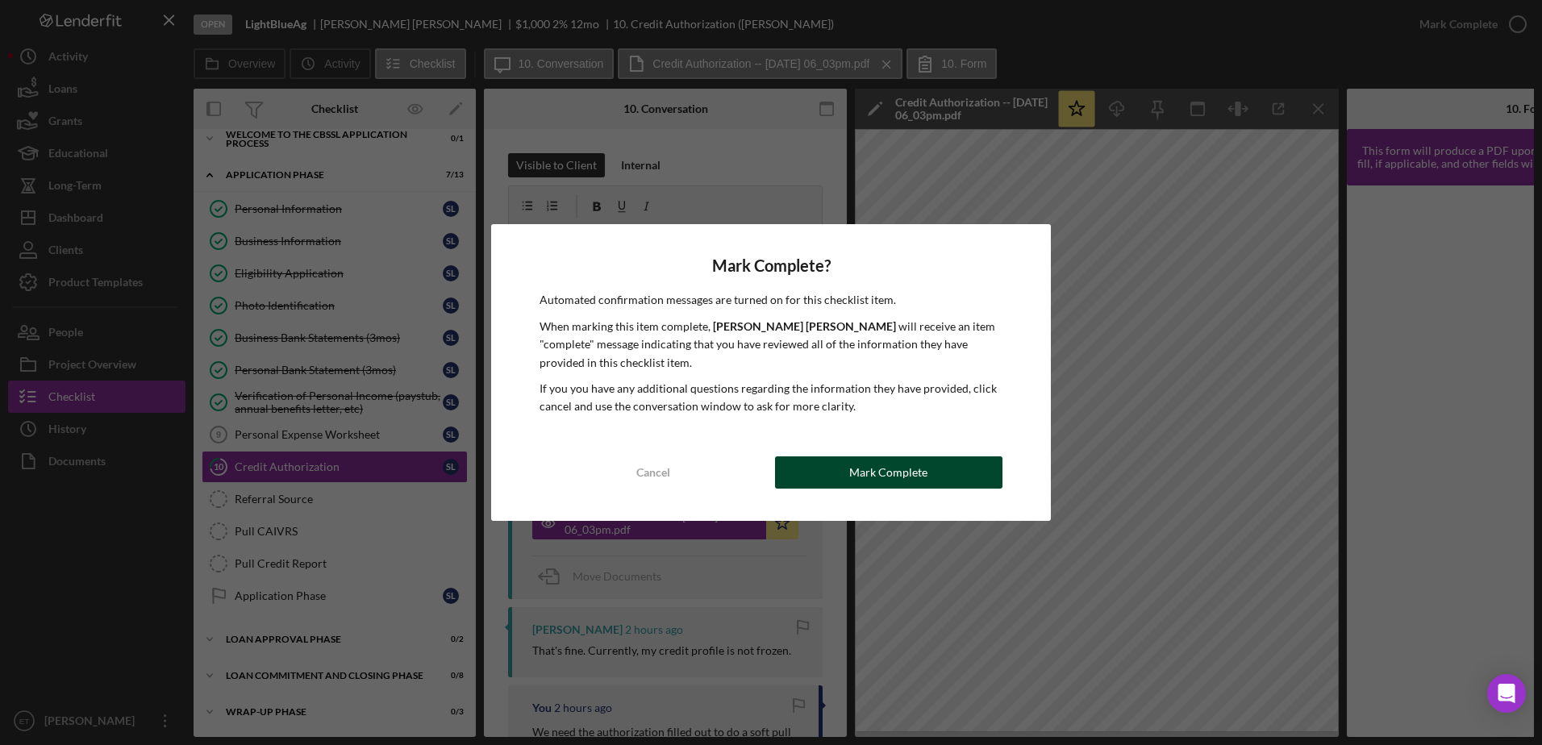
click at [919, 471] on div "Mark Complete" at bounding box center [888, 472] width 78 height 32
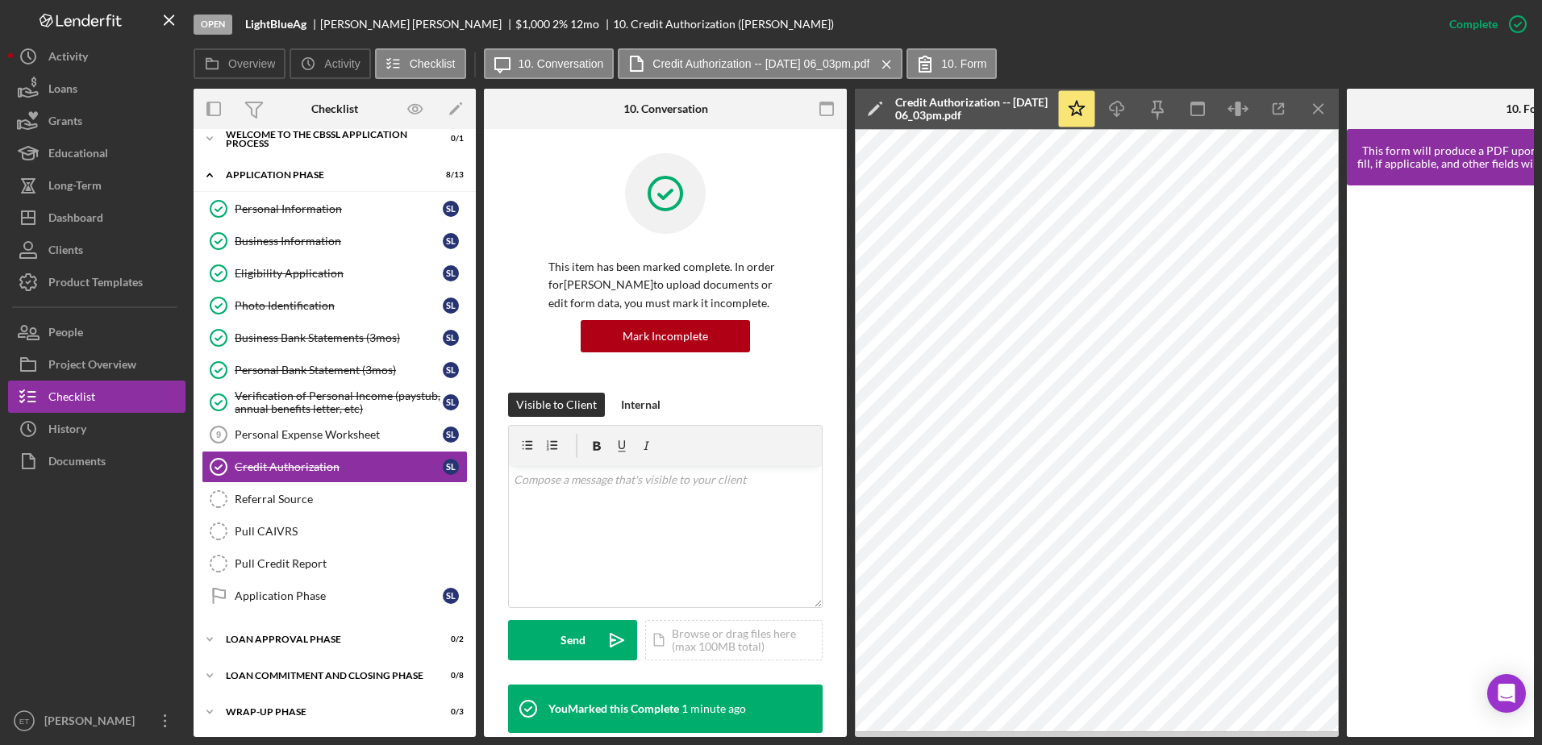
click at [1176, 39] on div "Open LightBlueAg Shannon Lowe $1,000 $1,000 2 % 12 mo 10. Credit Authorization …" at bounding box center [813, 24] width 1239 height 48
